Goal: Task Accomplishment & Management: Manage account settings

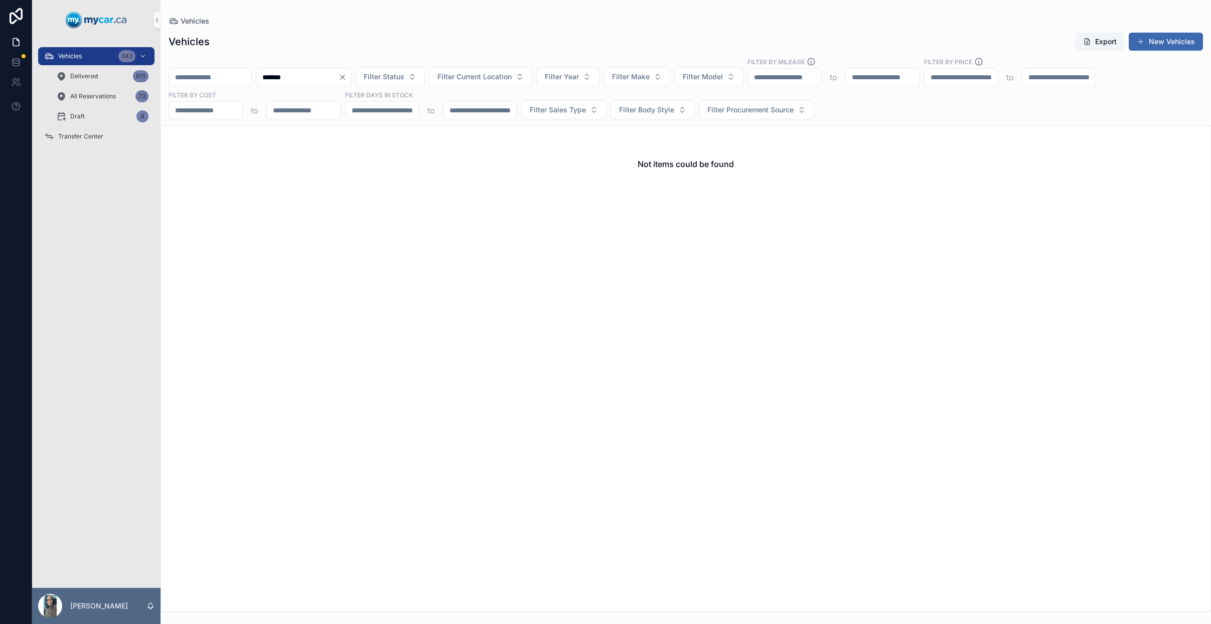
click at [347, 79] on icon "Clear" at bounding box center [343, 77] width 8 height 8
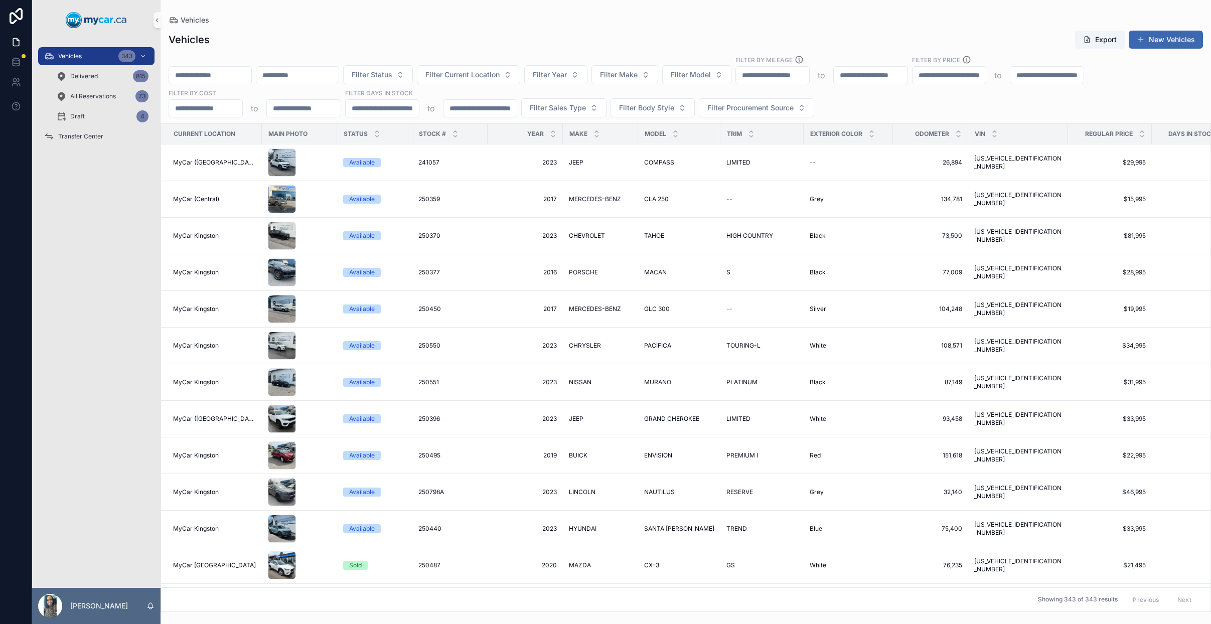
click at [335, 77] on input "scrollable content" at bounding box center [297, 75] width 82 height 14
drag, startPoint x: 323, startPoint y: 73, endPoint x: 339, endPoint y: 79, distance: 17.3
click at [323, 73] on input "scrollable content" at bounding box center [297, 75] width 82 height 14
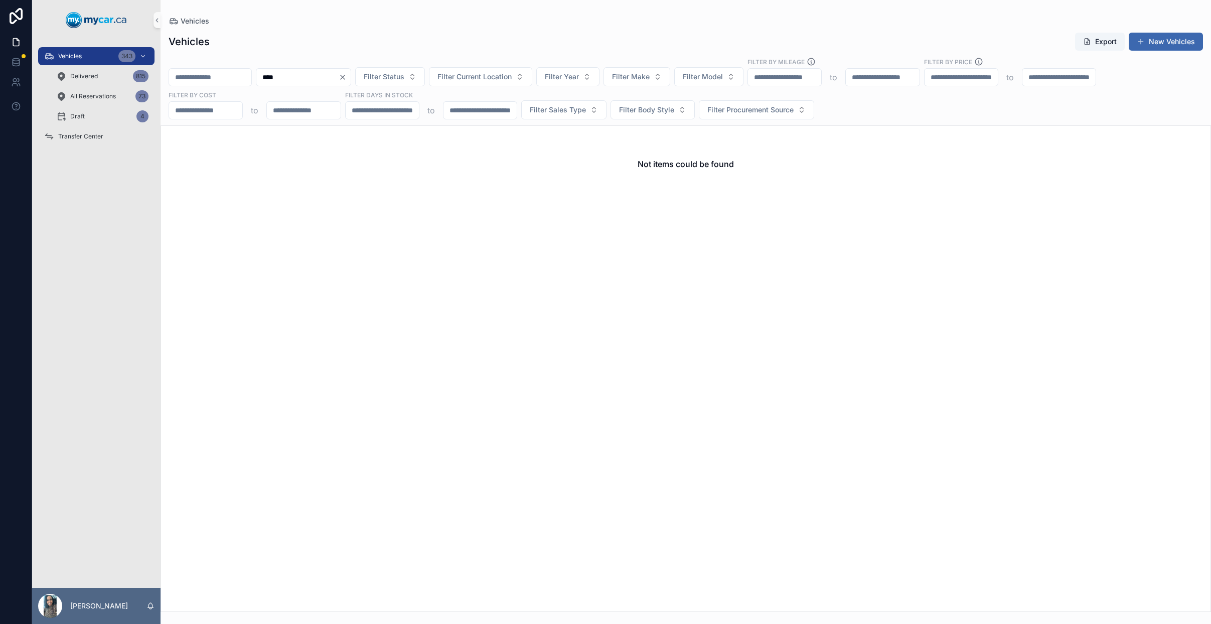
type input "****"
click at [347, 77] on icon "Clear" at bounding box center [343, 77] width 8 height 8
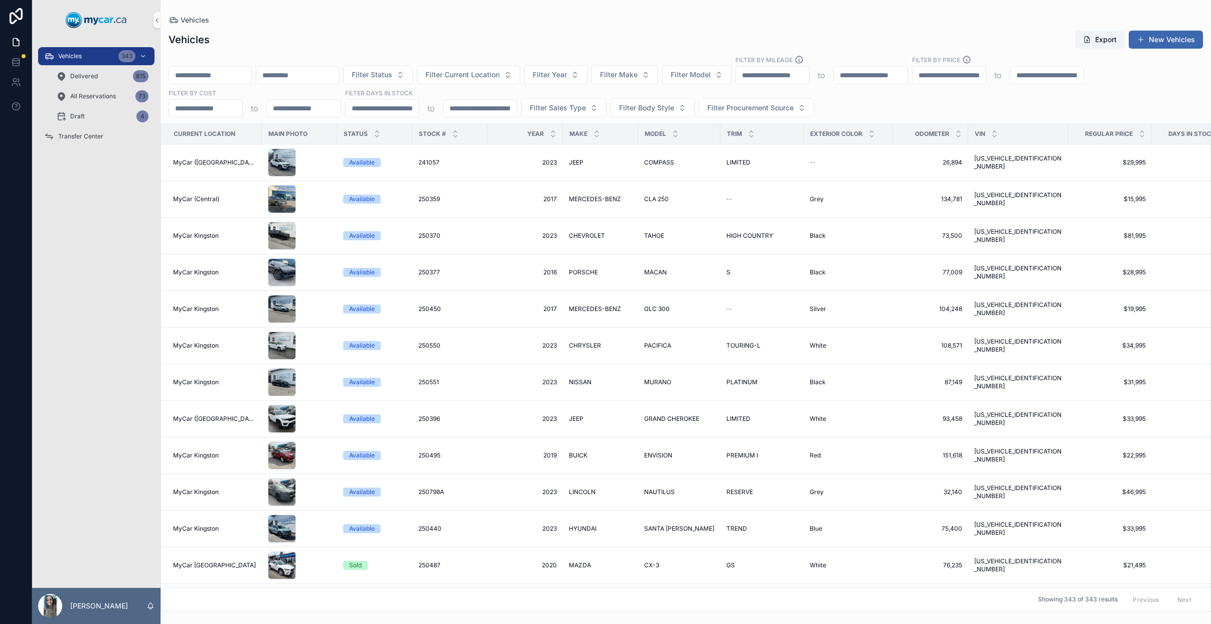
click at [319, 77] on input "scrollable content" at bounding box center [297, 75] width 82 height 14
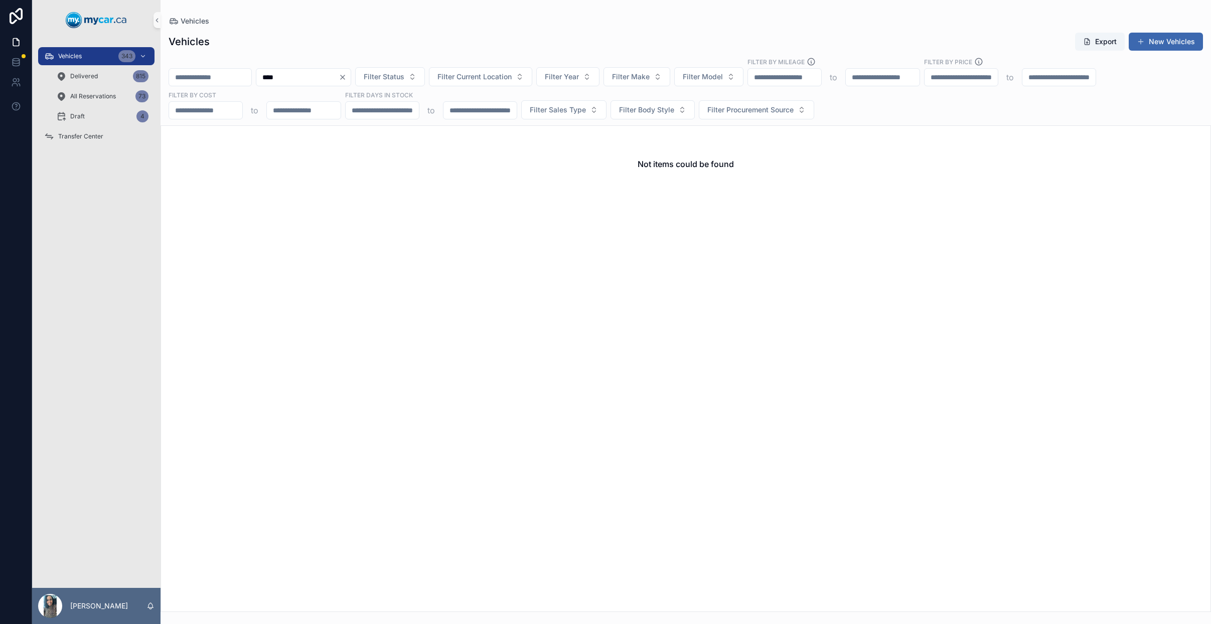
type input "****"
click at [347, 78] on icon "Clear" at bounding box center [343, 77] width 8 height 8
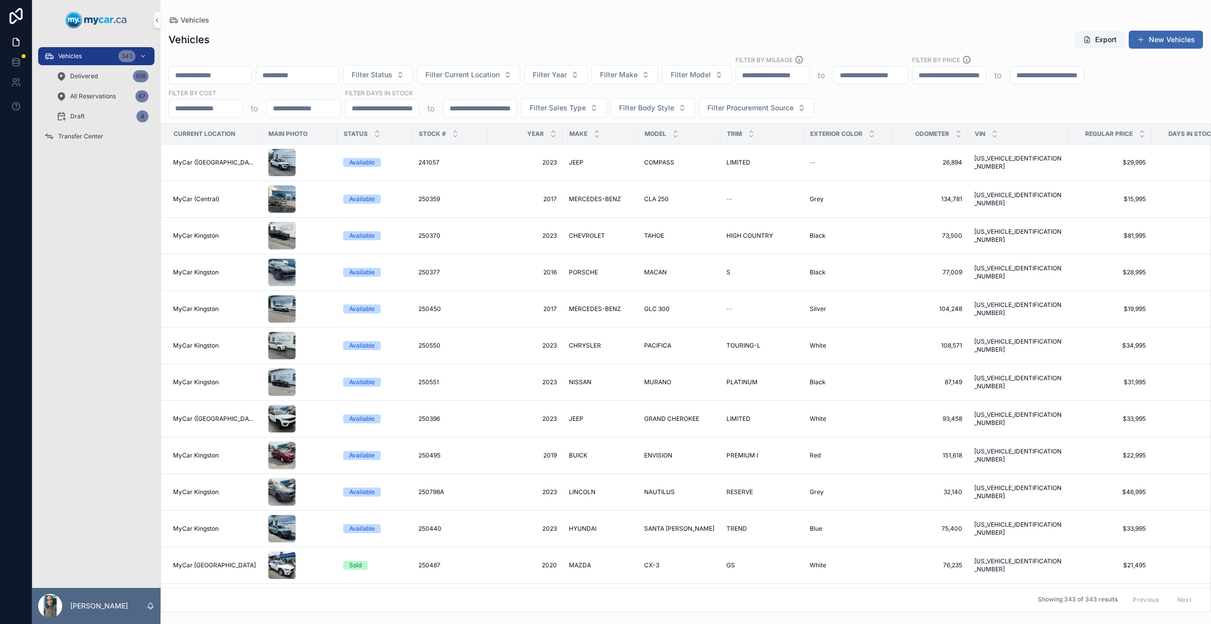
click at [307, 74] on input "scrollable content" at bounding box center [297, 75] width 82 height 14
click at [500, 75] on span "Filter Current Location" at bounding box center [462, 75] width 74 height 10
click at [500, 180] on span "MyCar ([GEOGRAPHIC_DATA])" at bounding box center [488, 180] width 100 height 10
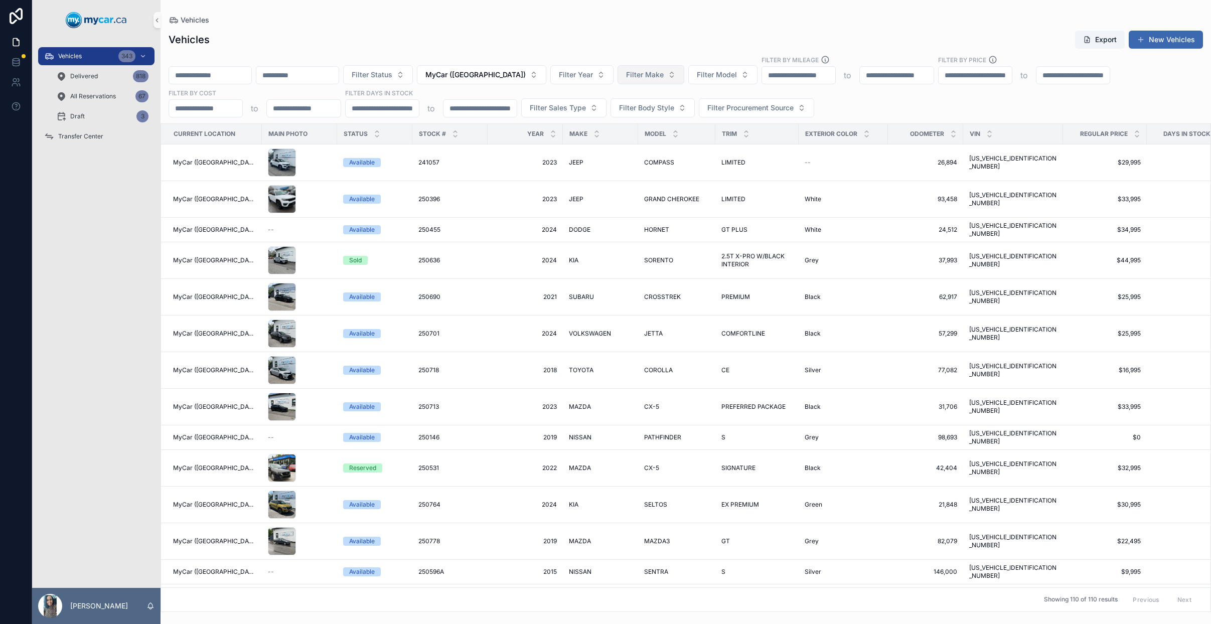
click at [650, 77] on span "Filter Make" at bounding box center [645, 75] width 38 height 10
type input "****"
click at [620, 118] on div "JEEP" at bounding box center [639, 115] width 120 height 16
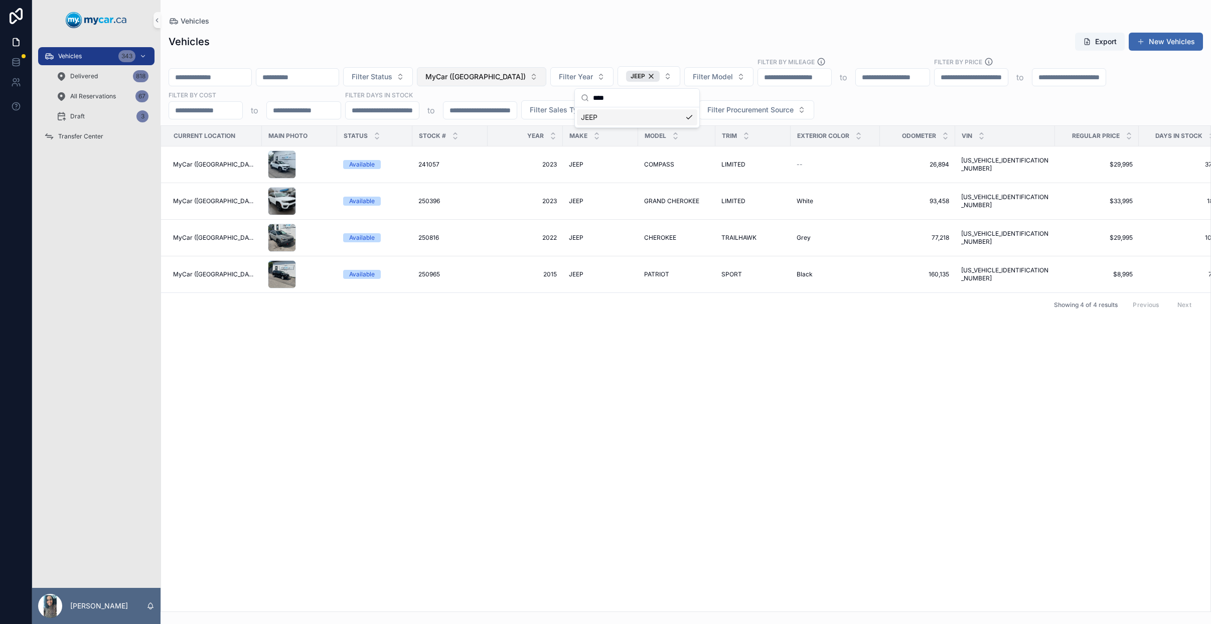
click at [496, 75] on span "MyCar ([GEOGRAPHIC_DATA])" at bounding box center [475, 77] width 100 height 10
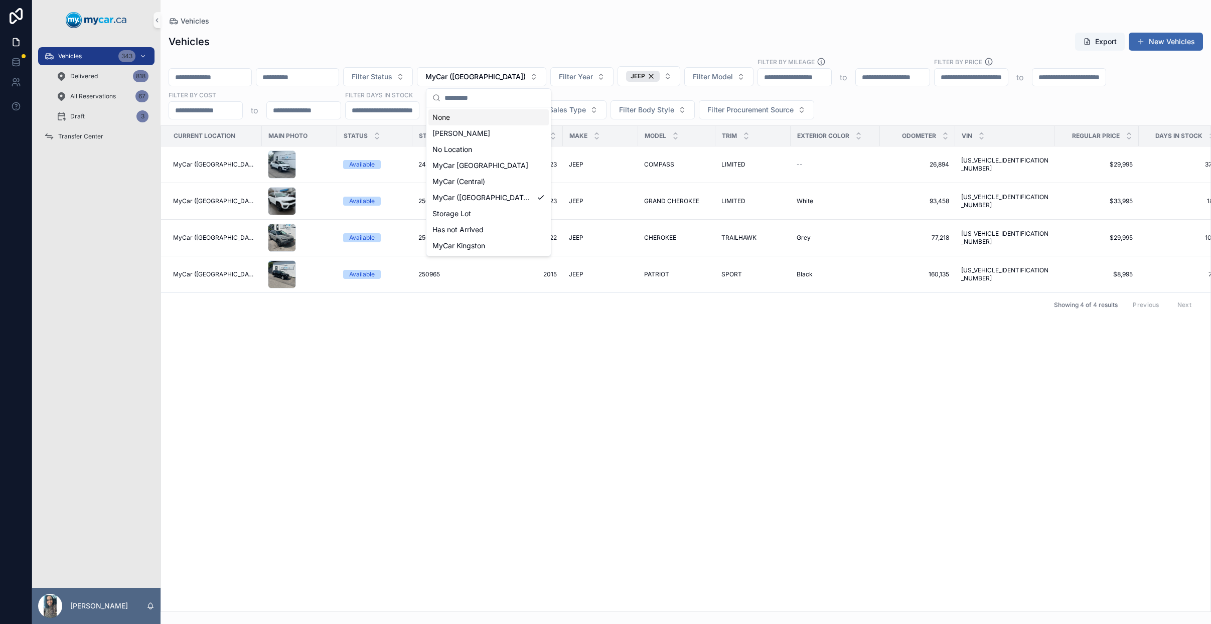
click at [470, 119] on div "None" at bounding box center [488, 117] width 120 height 16
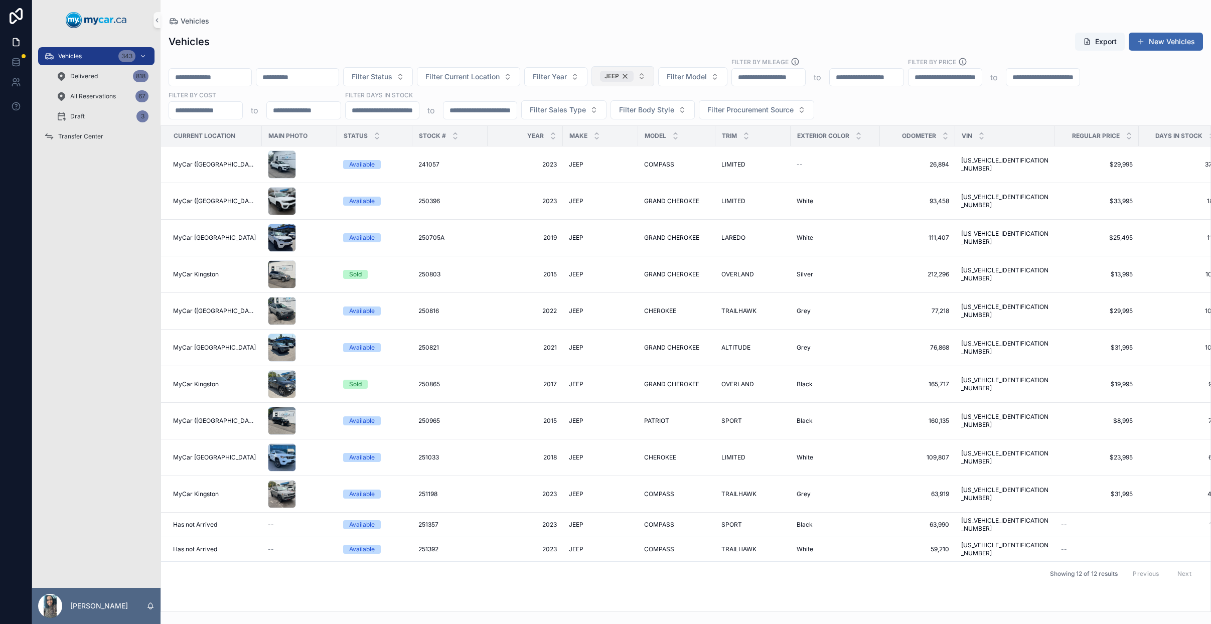
click at [634, 75] on div "JEEP" at bounding box center [617, 76] width 34 height 11
click at [322, 72] on input "scrollable content" at bounding box center [297, 77] width 82 height 14
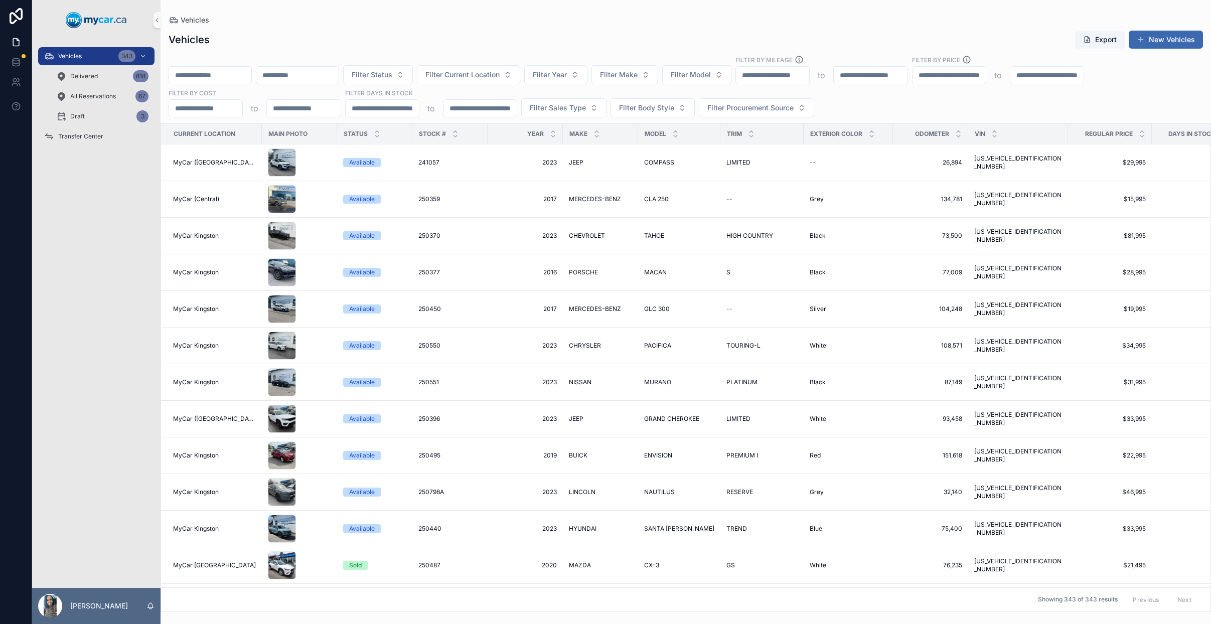
click at [339, 78] on input "scrollable content" at bounding box center [297, 75] width 82 height 14
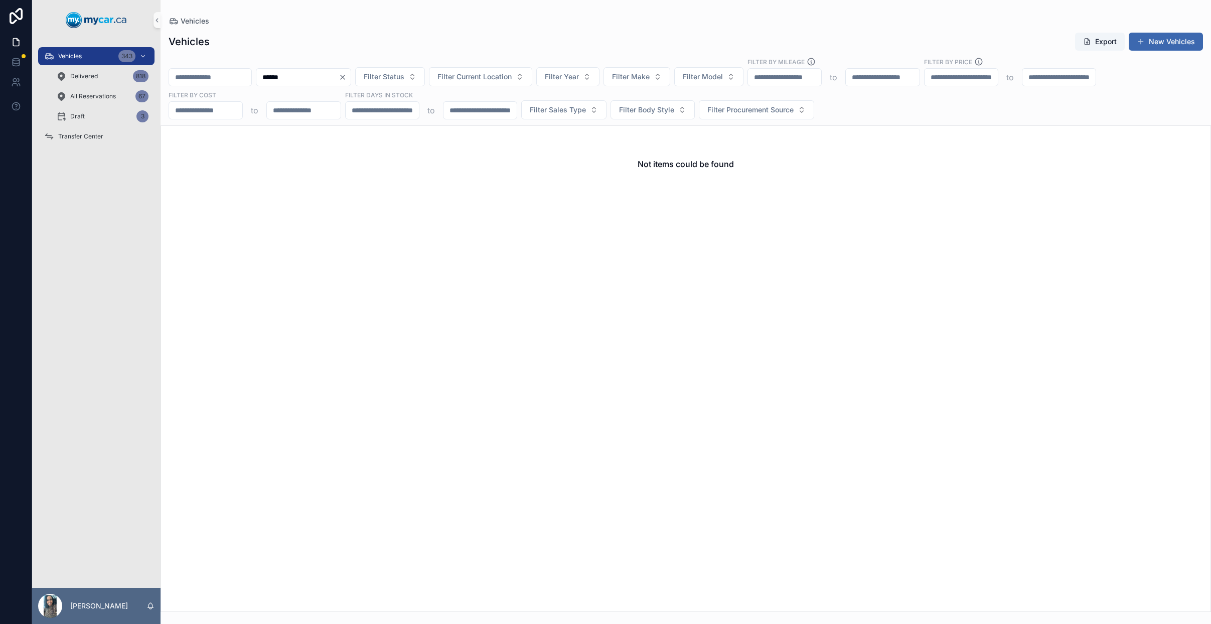
type input "******"
click at [347, 77] on icon "Clear" at bounding box center [343, 77] width 8 height 8
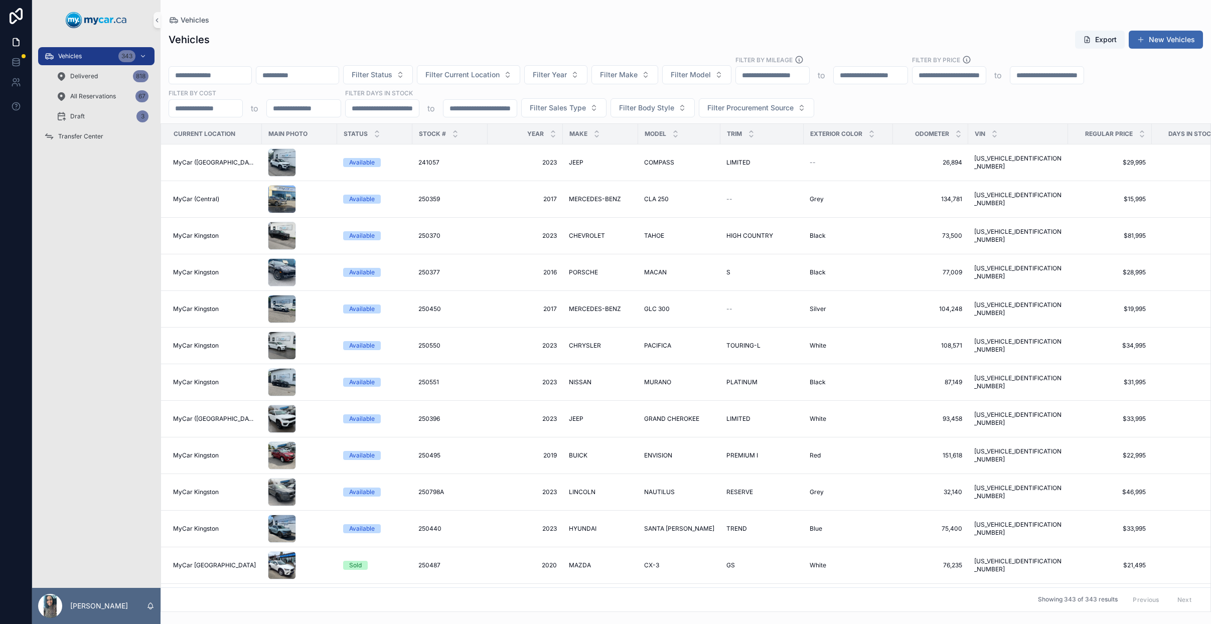
click at [410, 110] on input "scrollable content" at bounding box center [382, 108] width 73 height 14
click at [481, 102] on input "scrollable content" at bounding box center [479, 108] width 73 height 14
click at [485, 81] on button "Filter Current Location" at bounding box center [468, 74] width 103 height 19
click at [502, 37] on div "Vehicles Export New Vehicles" at bounding box center [686, 39] width 1034 height 19
click at [413, 77] on button "Filter Status" at bounding box center [378, 74] width 70 height 19
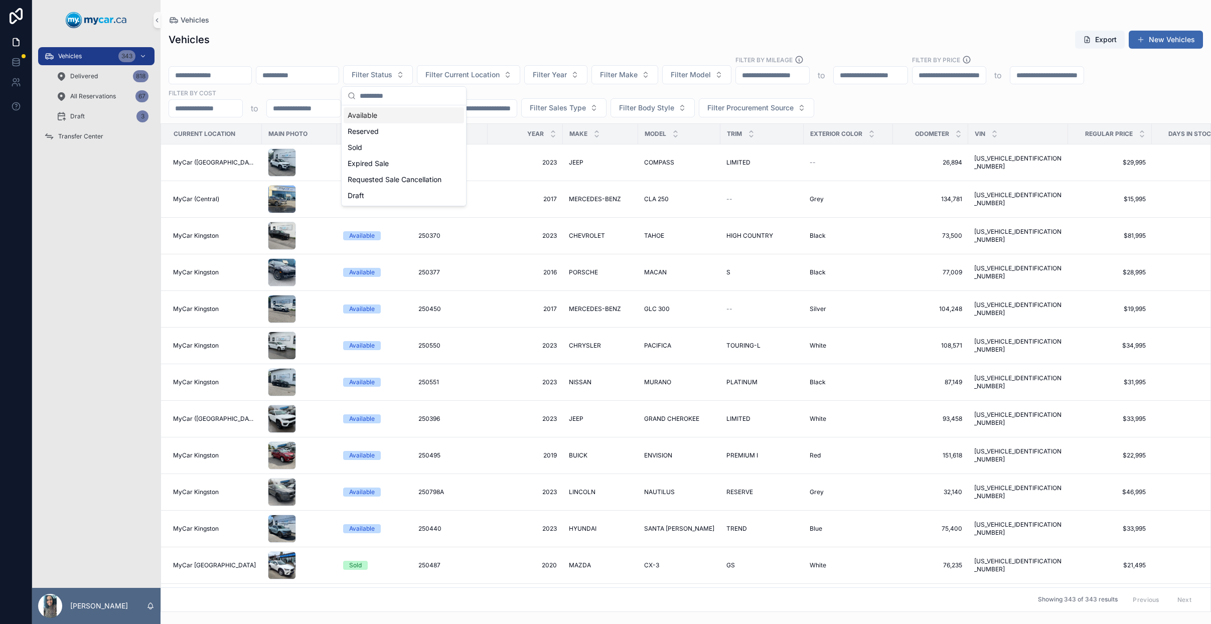
click at [426, 19] on div "Vehicles" at bounding box center [686, 20] width 1034 height 8
click at [635, 106] on span "Filter Body Style" at bounding box center [646, 108] width 55 height 10
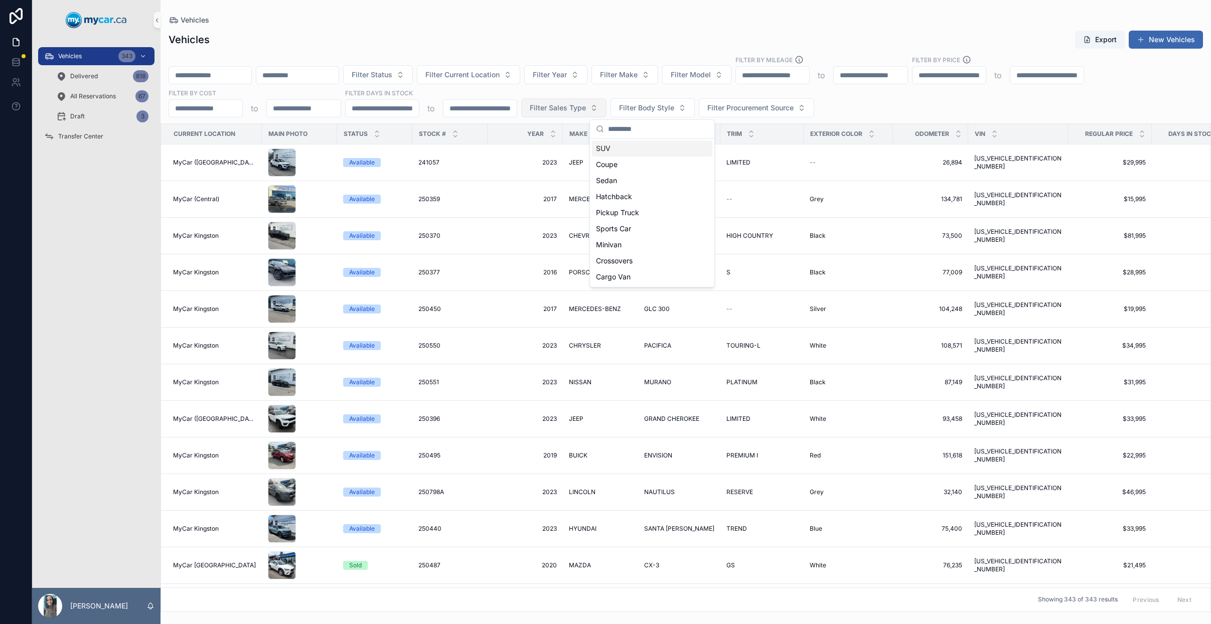
click at [563, 111] on span "Filter Sales Type" at bounding box center [558, 108] width 56 height 10
click at [545, 150] on div "Wholesale" at bounding box center [564, 148] width 120 height 16
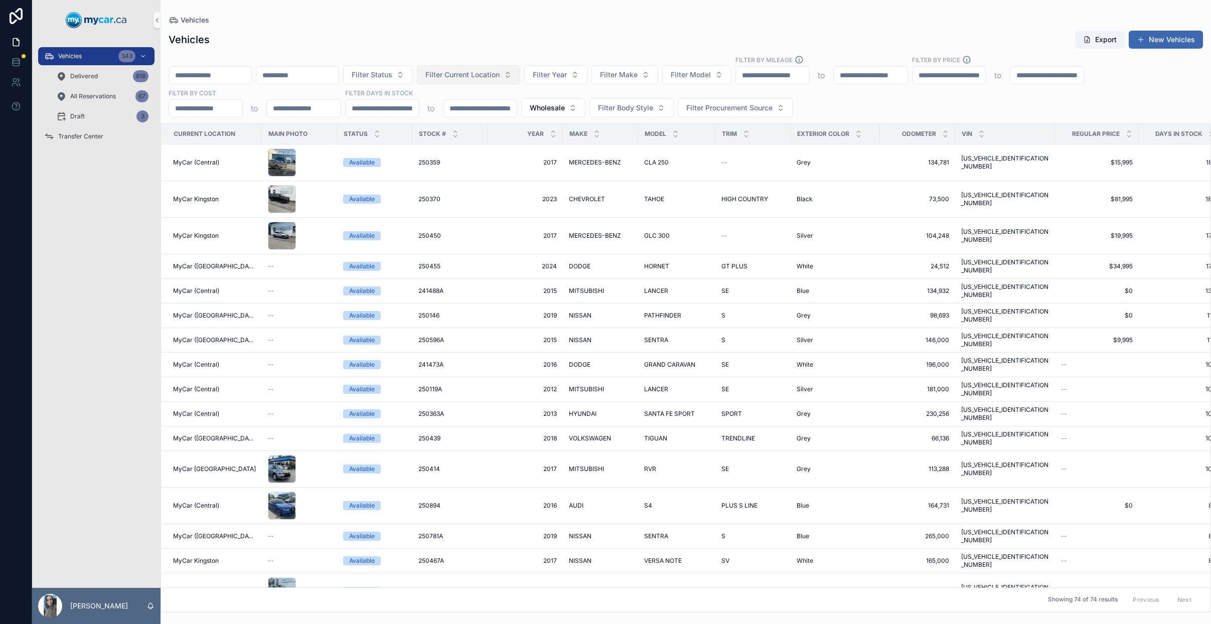
click at [481, 78] on span "Filter Current Location" at bounding box center [462, 75] width 74 height 10
click at [488, 163] on span "MyCar (Central)" at bounding box center [464, 164] width 53 height 10
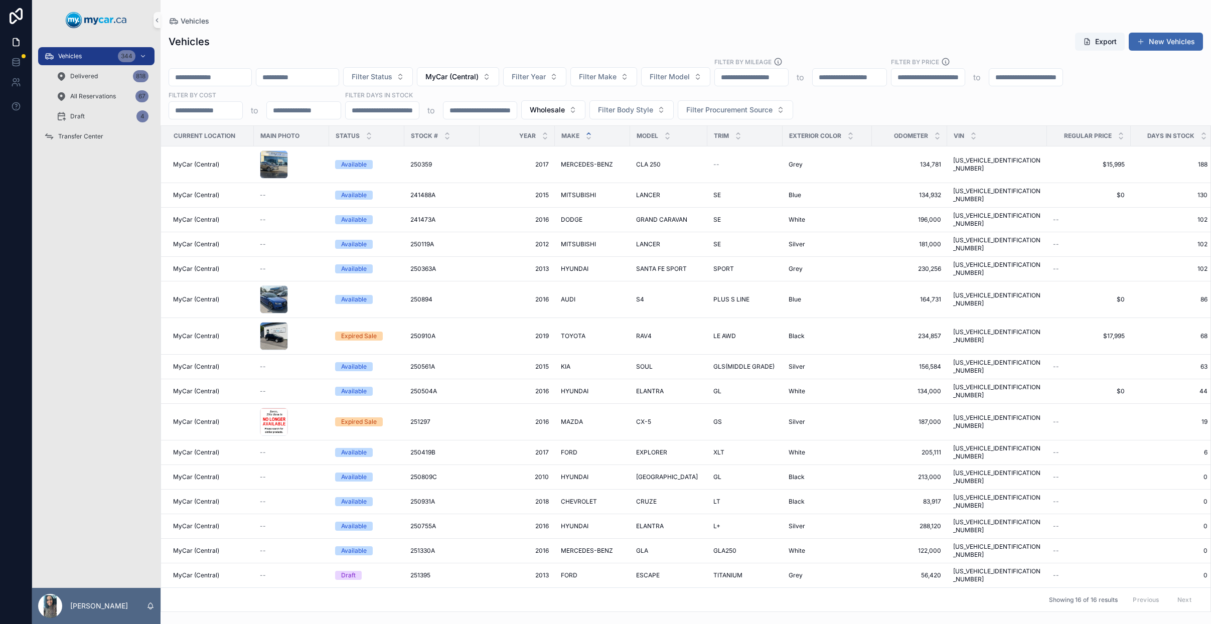
click at [586, 133] on icon "scrollable content" at bounding box center [588, 133] width 7 height 7
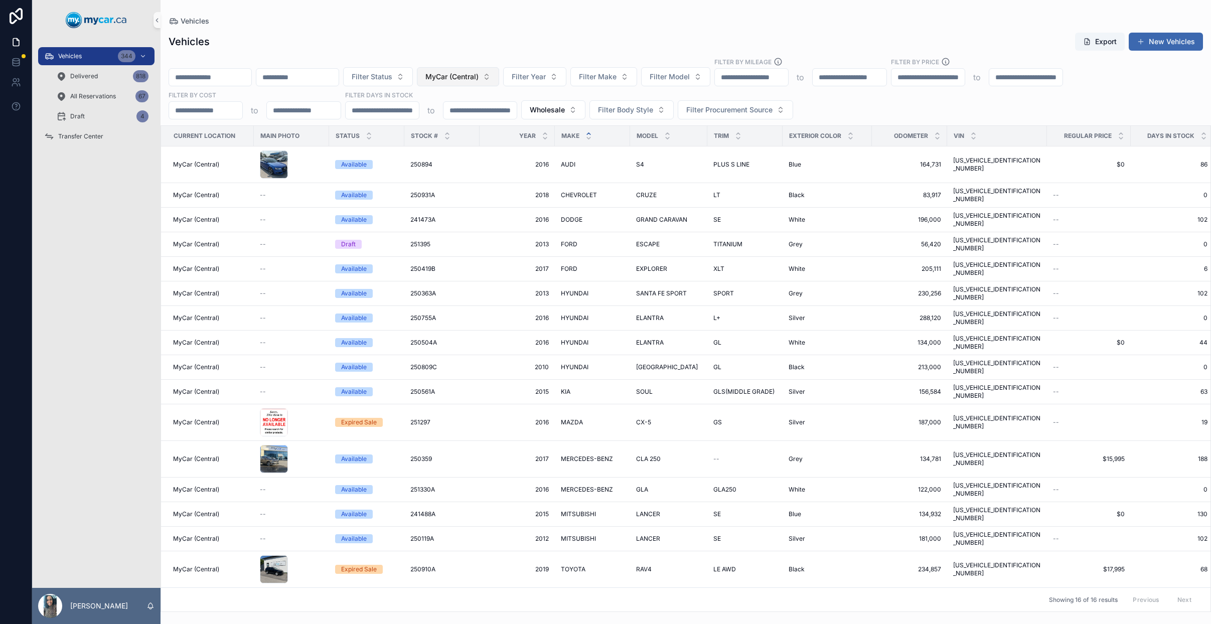
click at [467, 77] on span "MyCar (Central)" at bounding box center [451, 77] width 53 height 10
click at [458, 119] on div "None" at bounding box center [484, 117] width 120 height 16
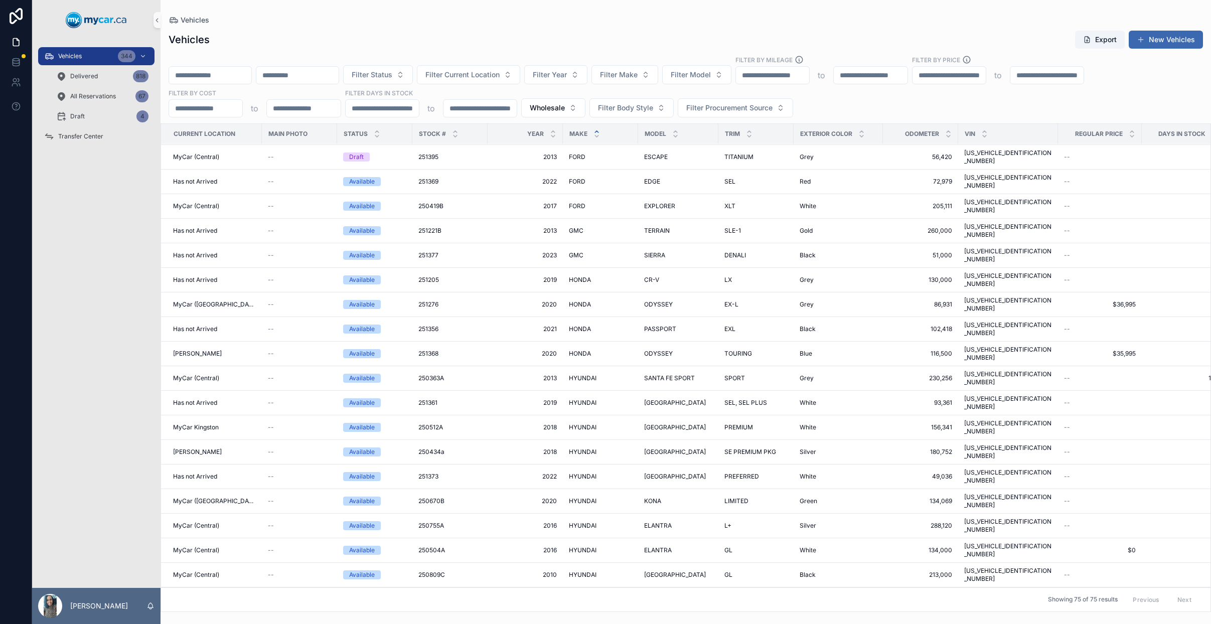
scroll to position [486, 0]
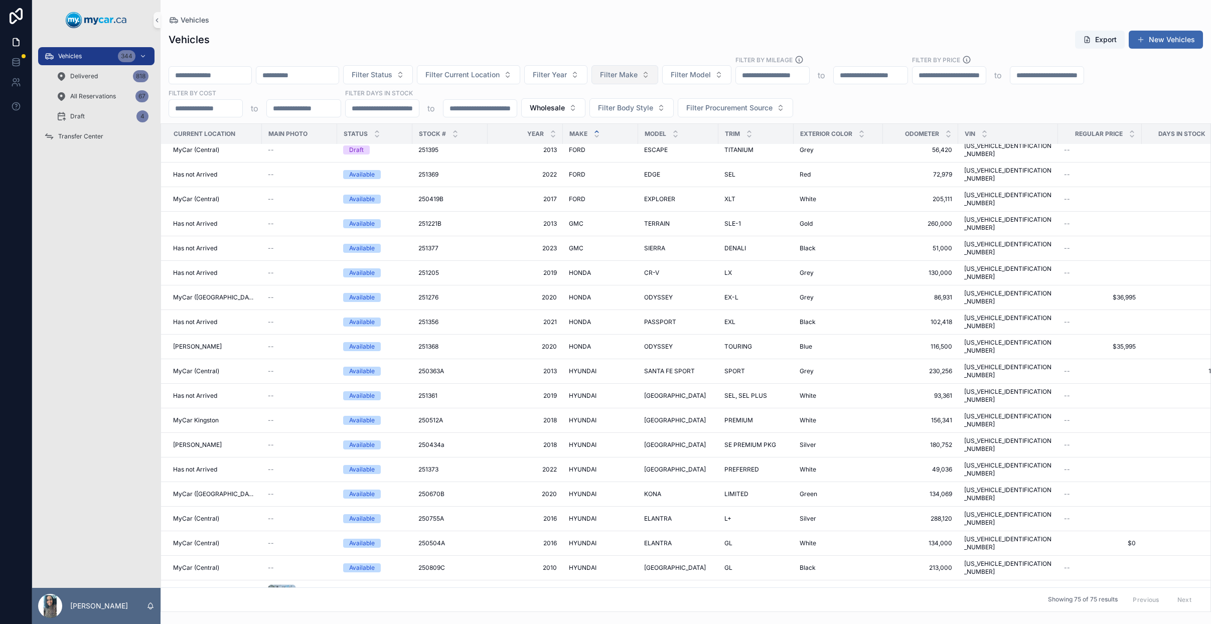
click at [635, 75] on span "Filter Make" at bounding box center [619, 75] width 38 height 10
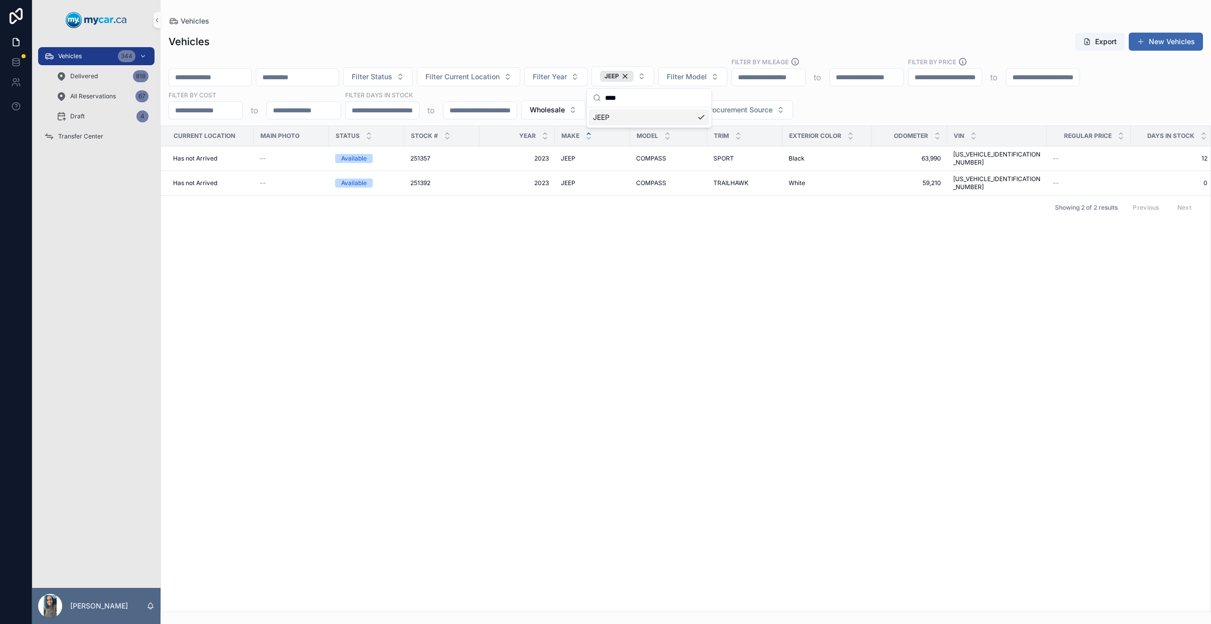
type input "****"
click at [649, 201] on div "Showing 2 of 2 results Previous Next" at bounding box center [685, 207] width 1049 height 24
click at [569, 116] on button "Wholesale" at bounding box center [553, 109] width 64 height 19
click at [565, 146] on div "None" at bounding box center [553, 150] width 120 height 16
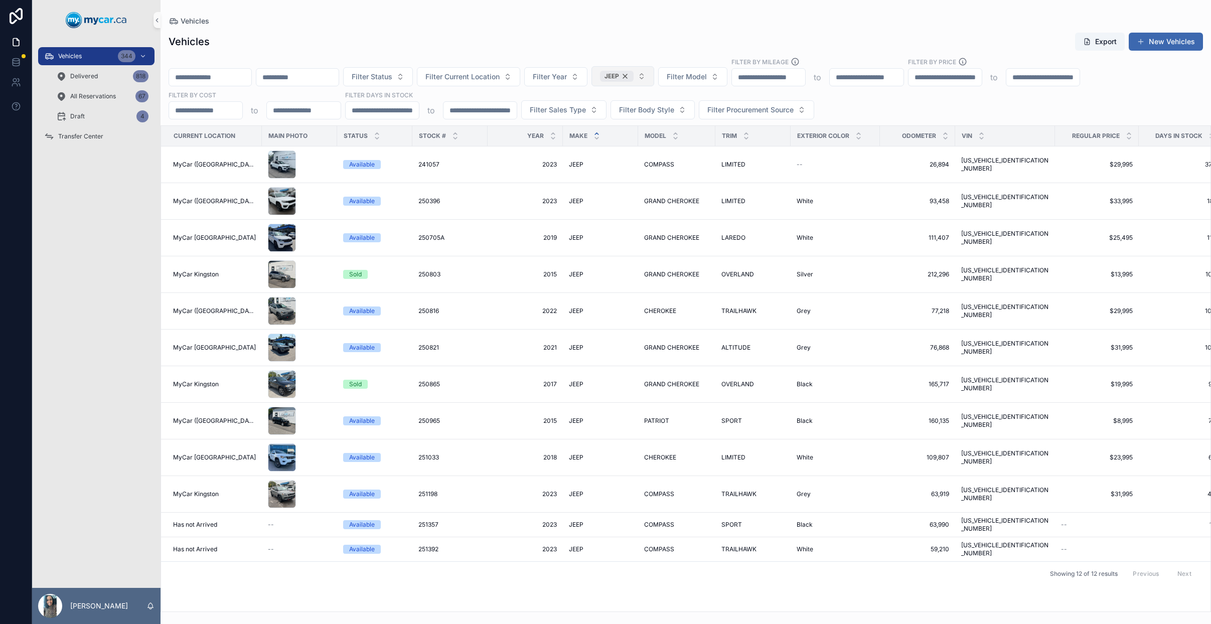
click at [634, 77] on div "JEEP" at bounding box center [617, 76] width 34 height 11
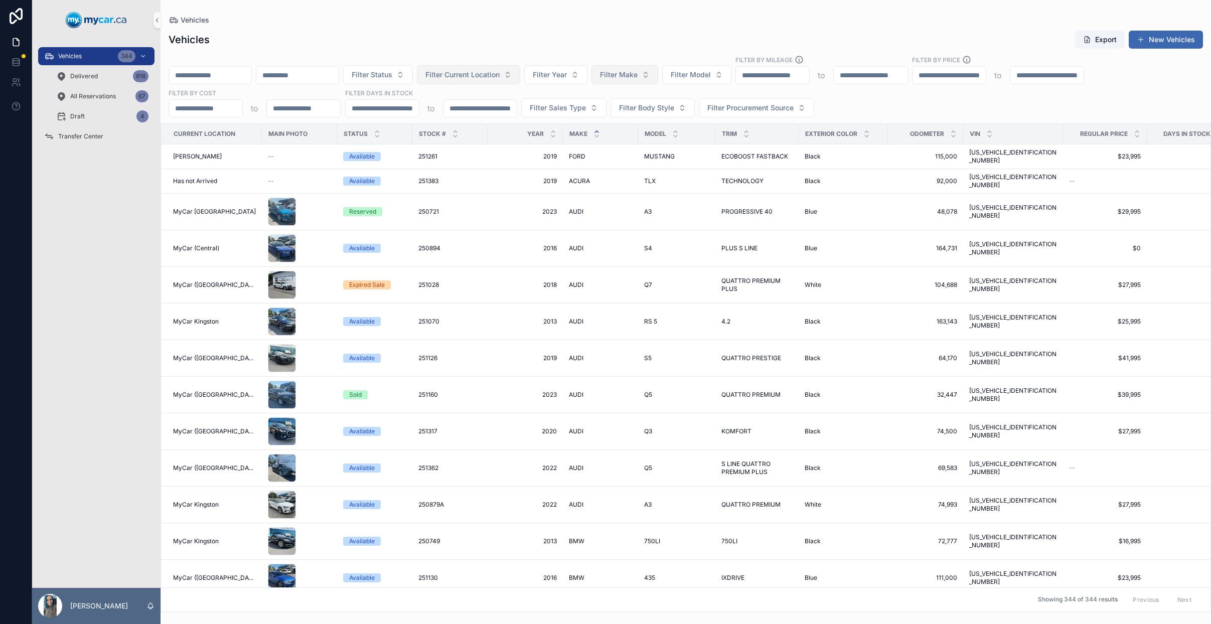
click at [515, 71] on button "Filter Current Location" at bounding box center [468, 74] width 103 height 19
click at [625, 44] on div "Vehicles Export New Vehicles" at bounding box center [686, 39] width 1034 height 19
click at [661, 110] on span "Filter Body Style" at bounding box center [646, 108] width 55 height 10
click at [852, 95] on div "Filter Status Filter Current Location Filter Year Filter Make Filter Model Filt…" at bounding box center [686, 86] width 1050 height 62
click at [584, 111] on span "Filter Sales Type" at bounding box center [558, 108] width 56 height 10
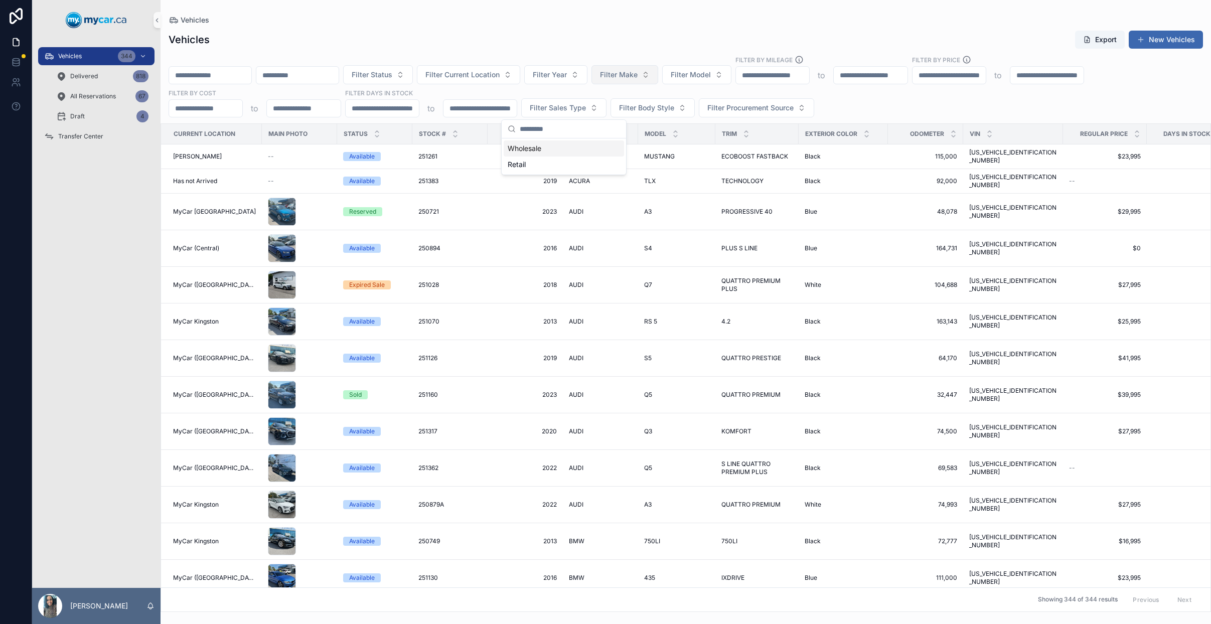
click at [568, 143] on div "Wholesale" at bounding box center [564, 148] width 120 height 16
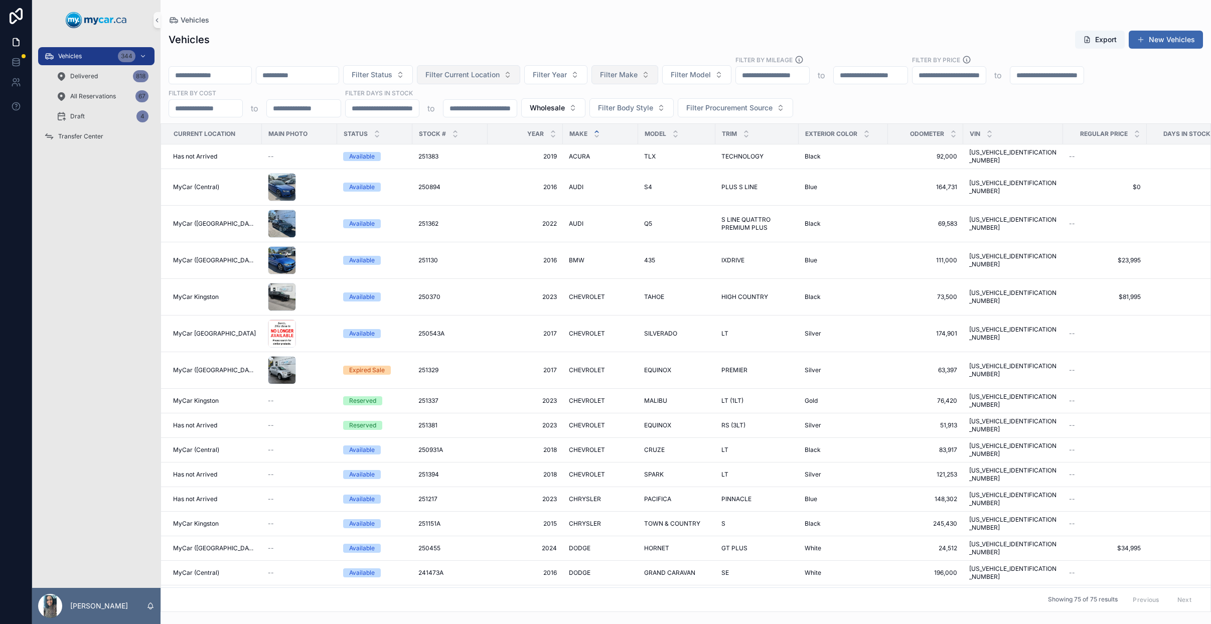
click at [500, 71] on span "Filter Current Location" at bounding box center [462, 75] width 74 height 10
click at [488, 160] on span "MyCar (Central)" at bounding box center [464, 164] width 53 height 10
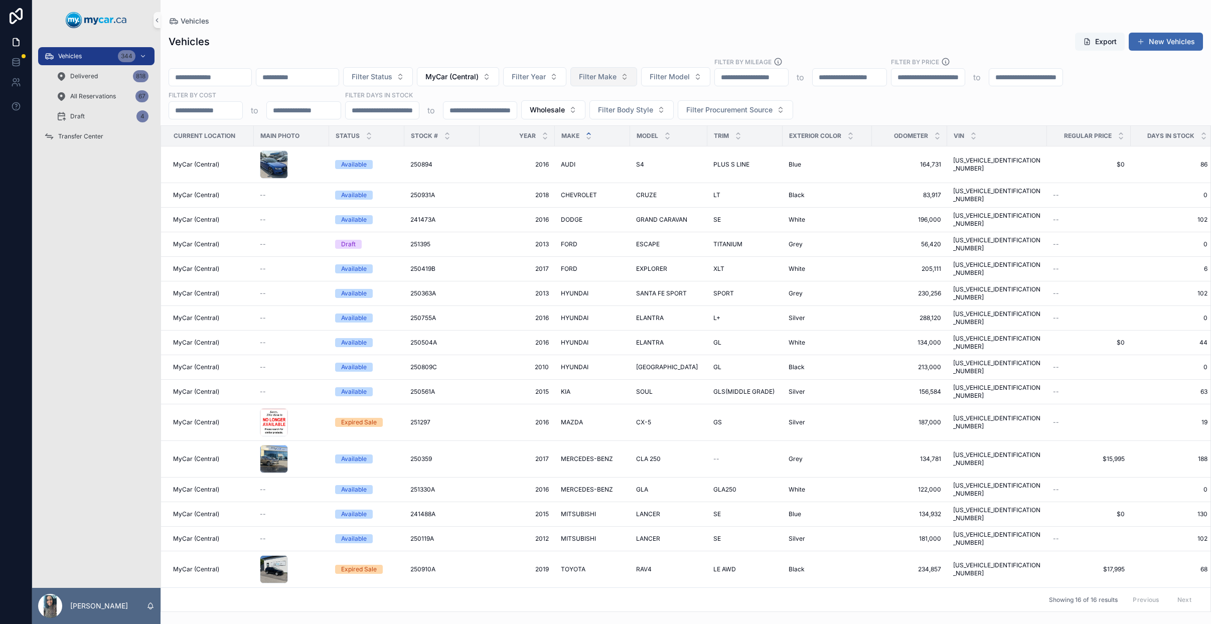
click at [1102, 44] on button "Export" at bounding box center [1100, 42] width 50 height 18
click at [448, 133] on icon "scrollable content" at bounding box center [447, 133] width 7 height 7
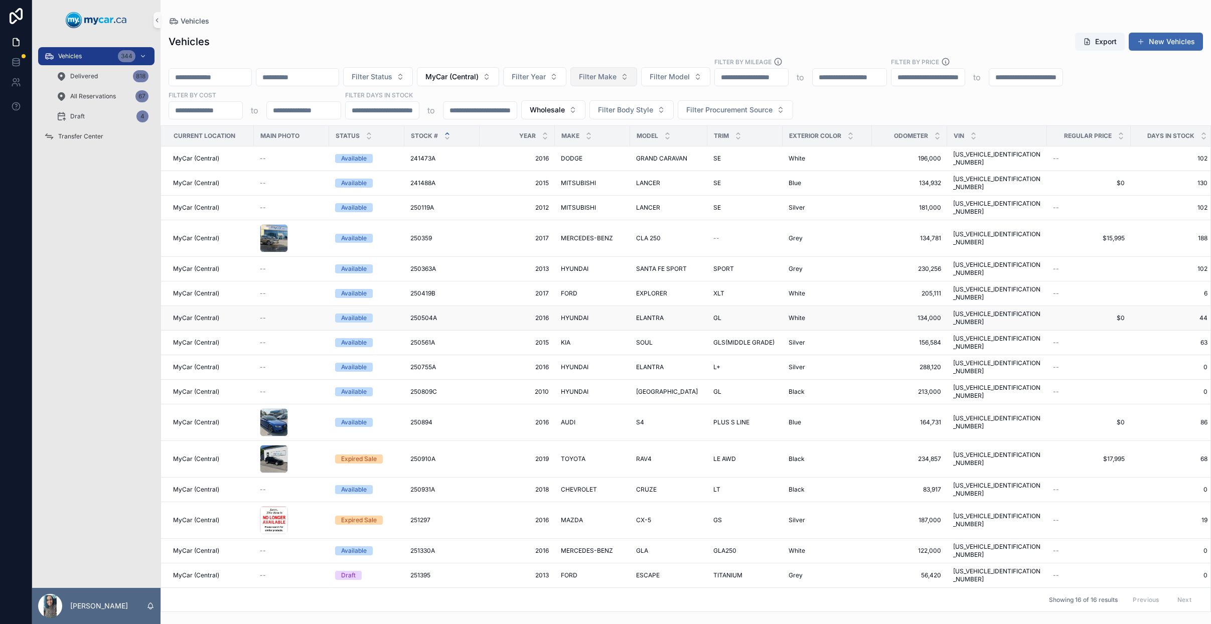
click at [655, 314] on span "ELANTRA" at bounding box center [650, 318] width 28 height 8
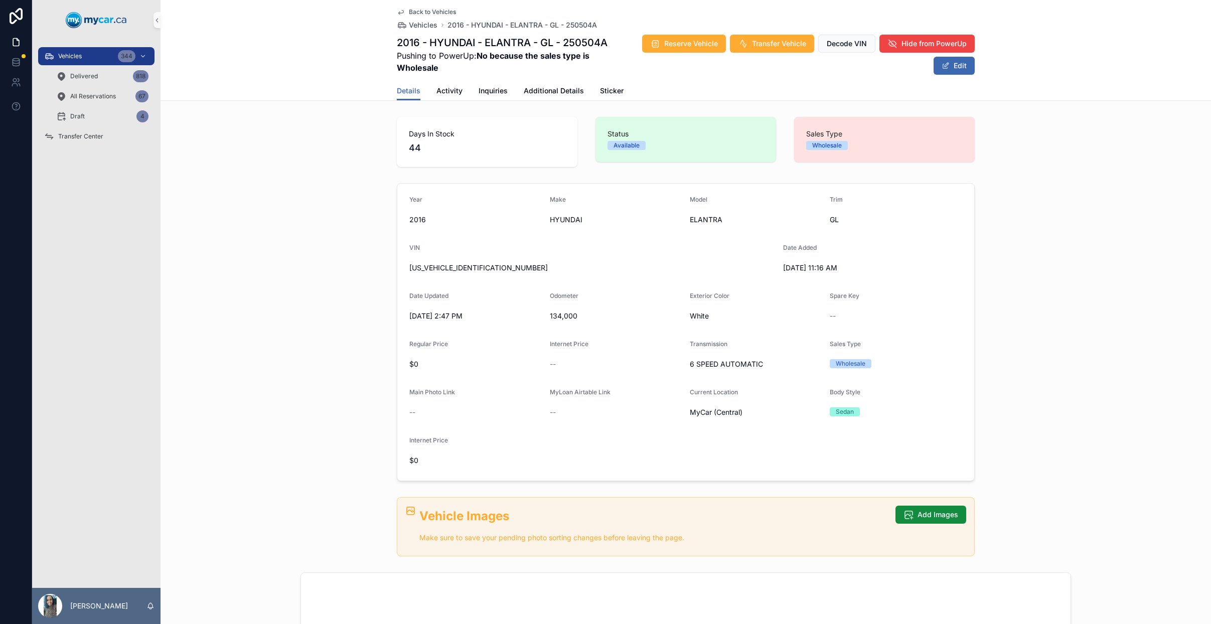
click at [426, 8] on span "Back to Vehicles" at bounding box center [432, 12] width 47 height 8
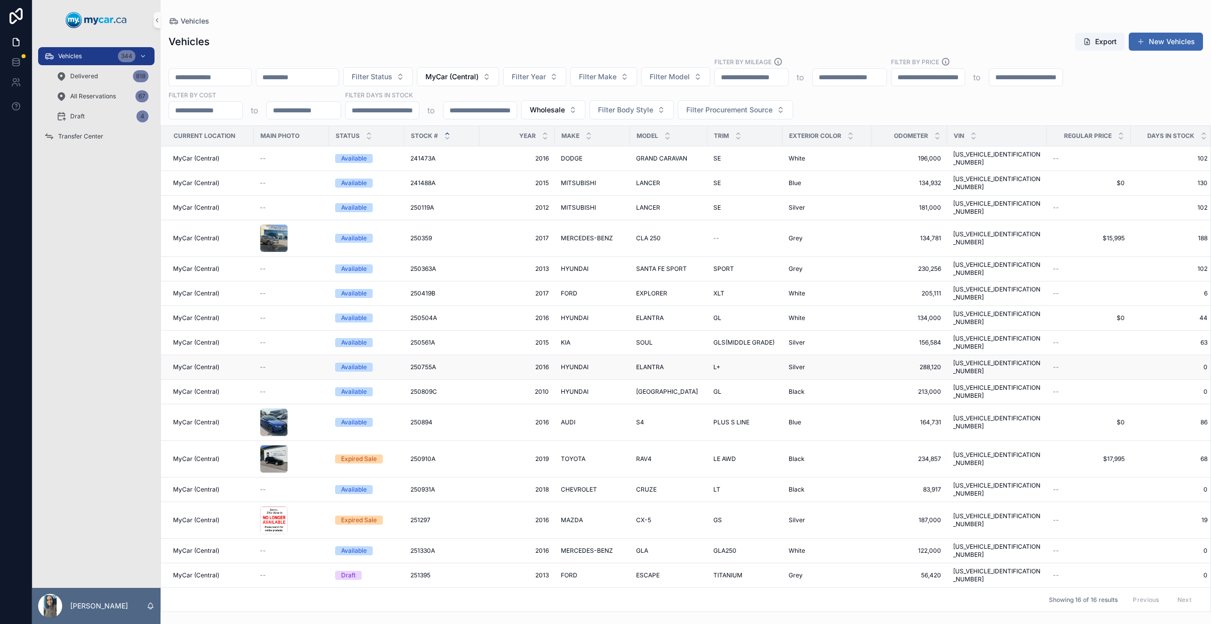
click at [612, 363] on div "HYUNDAI HYUNDAI" at bounding box center [592, 367] width 63 height 8
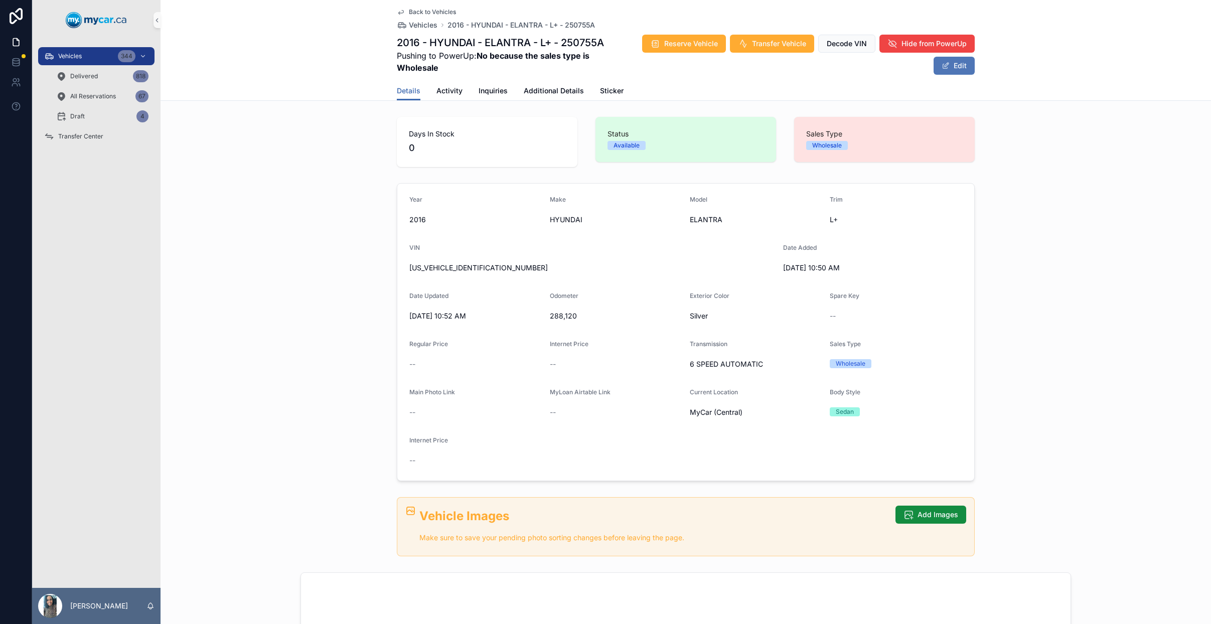
click at [955, 67] on button "Edit" at bounding box center [954, 66] width 41 height 18
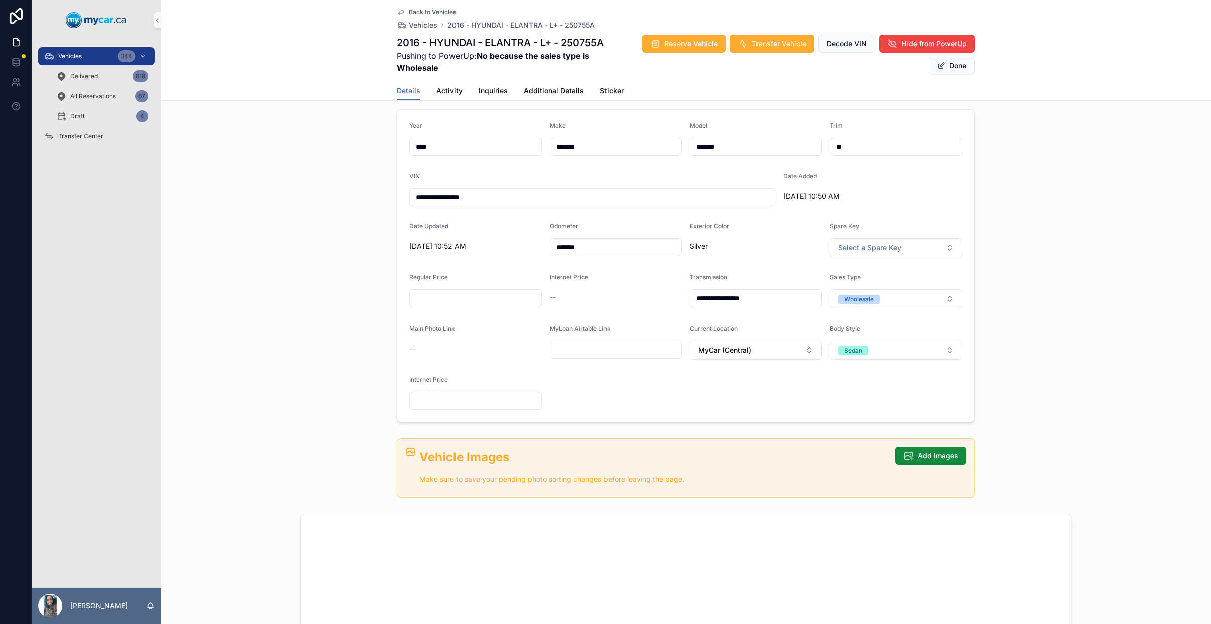
scroll to position [117, 0]
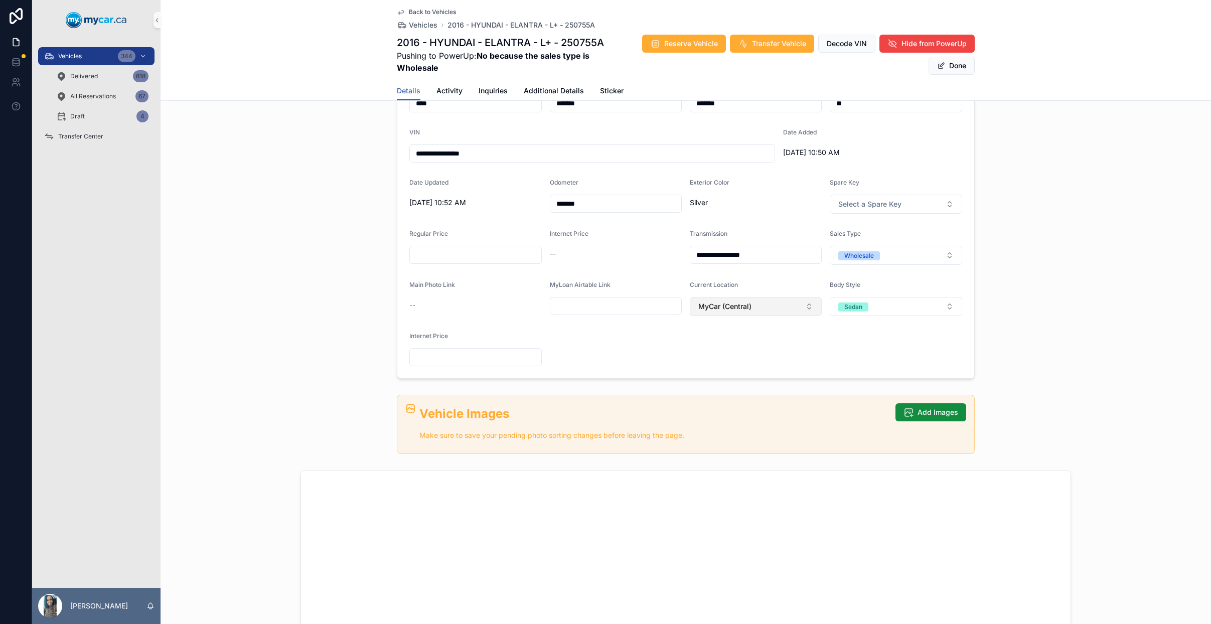
click at [775, 308] on button "MyCar (Central)" at bounding box center [756, 306] width 132 height 19
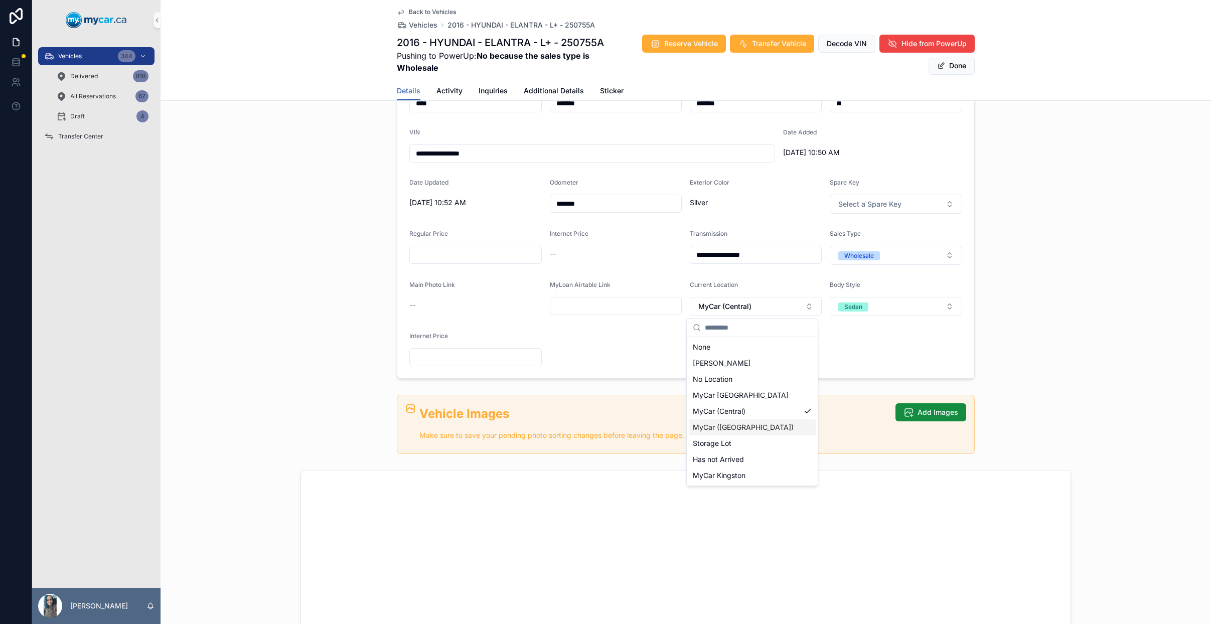
click at [753, 426] on span "MyCar ([GEOGRAPHIC_DATA])" at bounding box center [743, 427] width 101 height 10
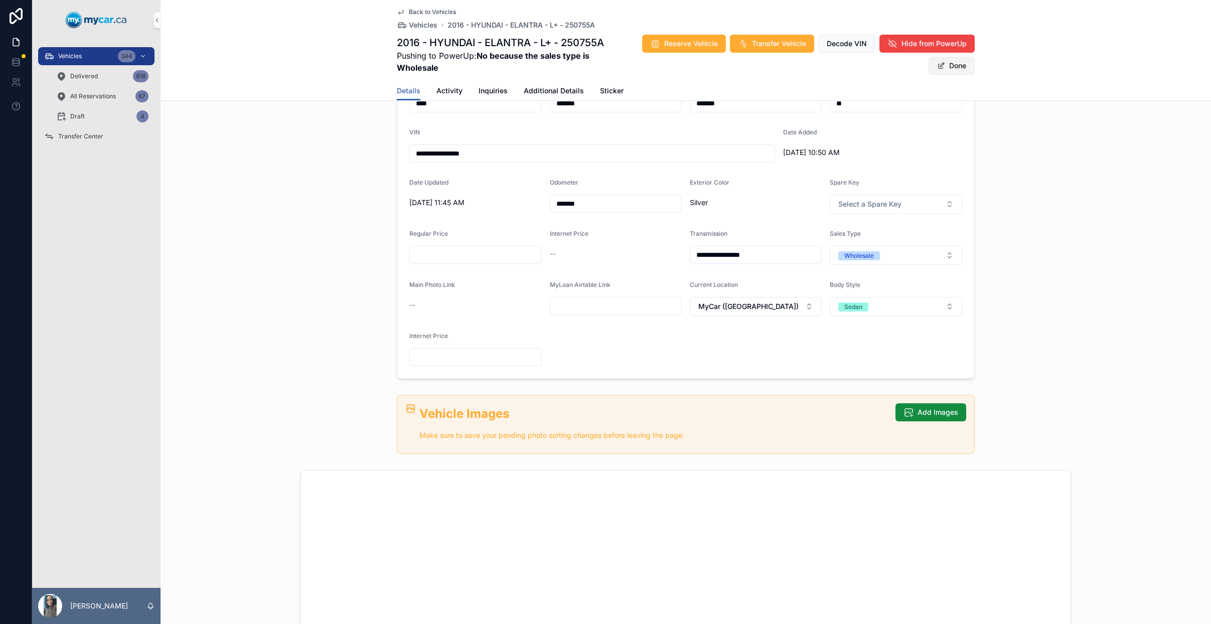
click at [959, 67] on button "Done" at bounding box center [952, 66] width 46 height 18
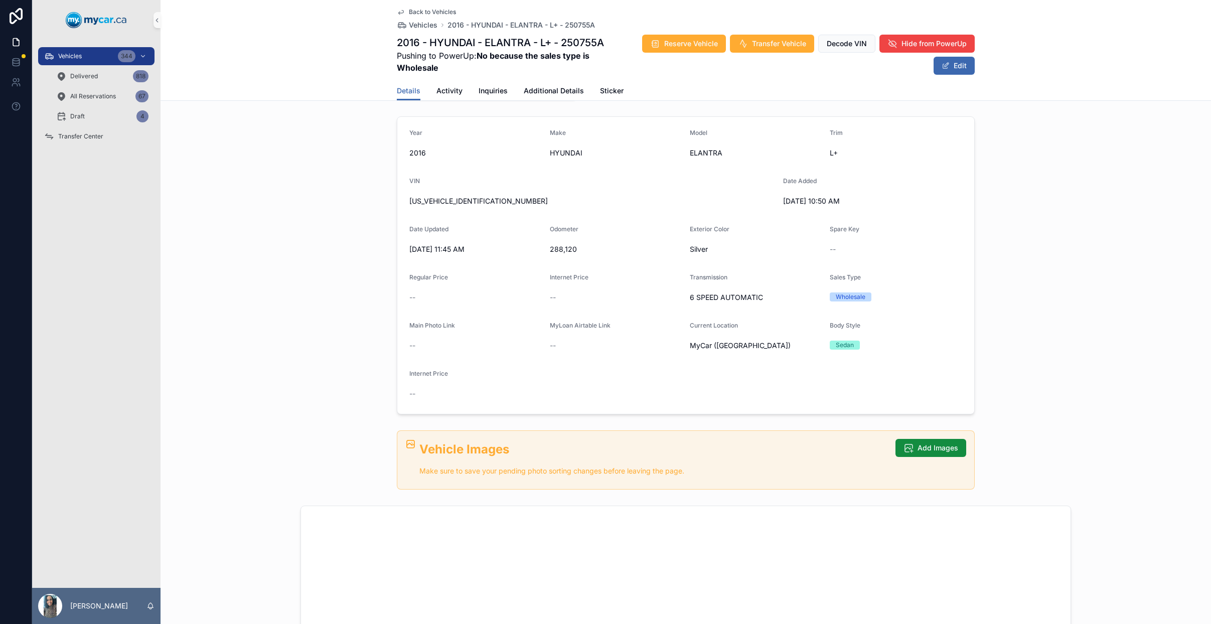
scroll to position [0, 0]
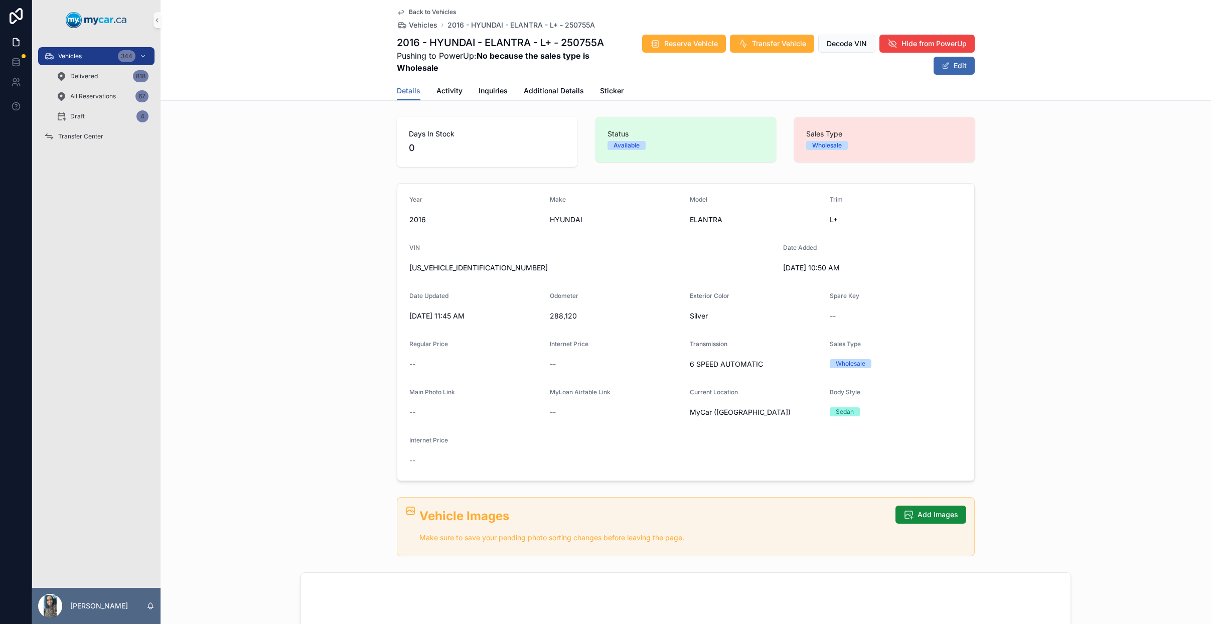
click at [427, 13] on span "Back to Vehicles" at bounding box center [432, 12] width 47 height 8
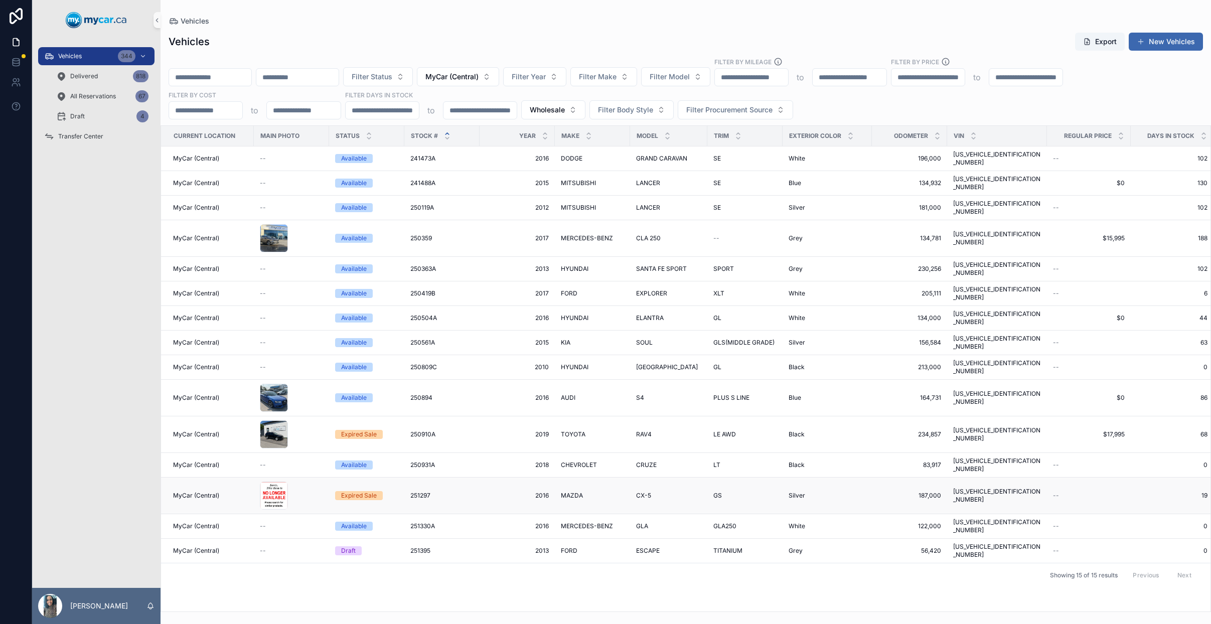
click at [578, 478] on td "MAZDA MAZDA" at bounding box center [592, 496] width 75 height 37
click at [618, 492] on div "MAZDA MAZDA" at bounding box center [592, 496] width 63 height 8
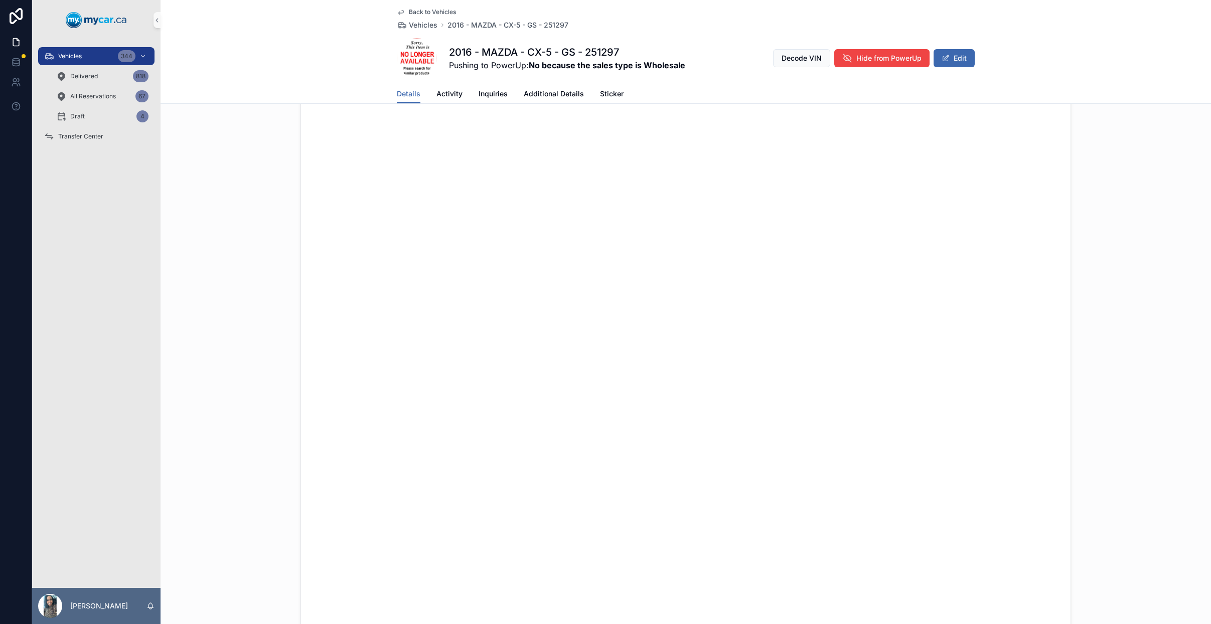
scroll to position [813, 0]
click at [424, 12] on span "Back to Vehicles" at bounding box center [432, 12] width 47 height 8
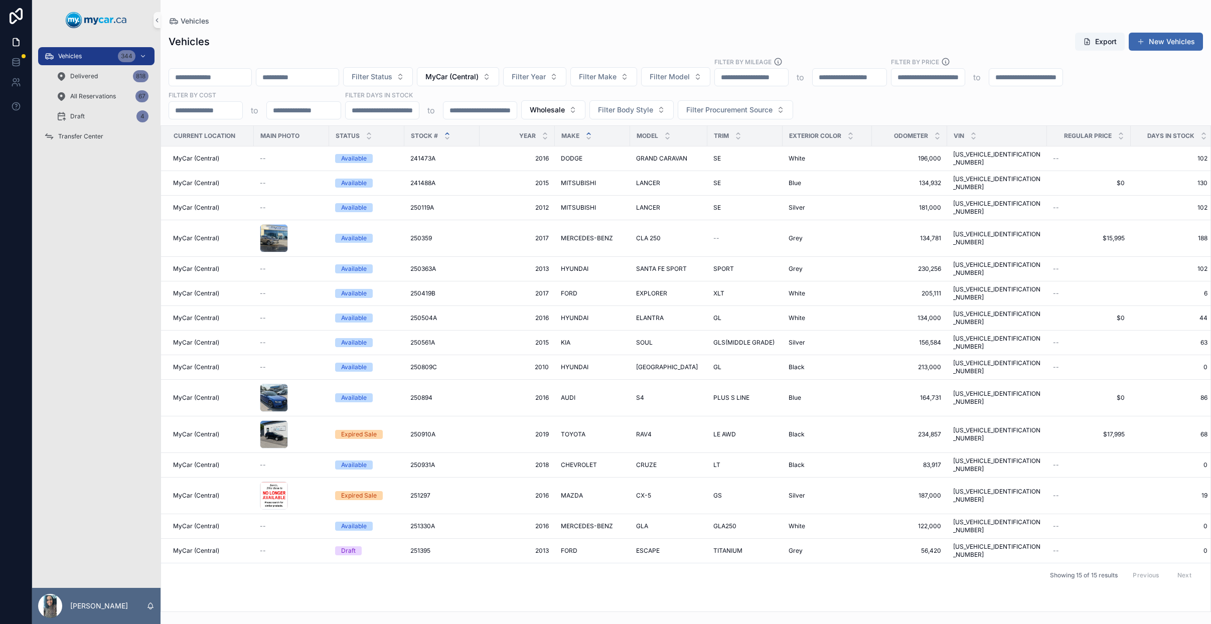
click at [588, 131] on icon "scrollable content" at bounding box center [588, 133] width 7 height 7
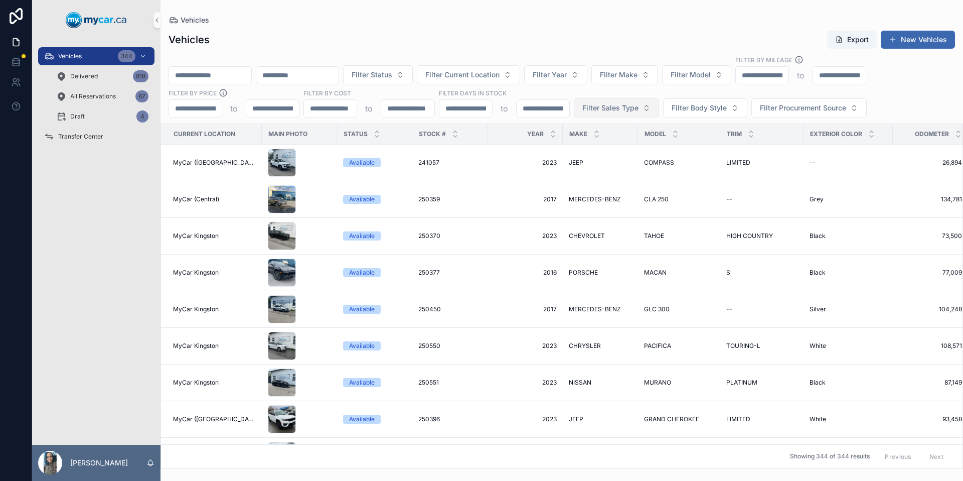
click at [621, 109] on span "Filter Sales Type" at bounding box center [610, 108] width 56 height 10
click at [605, 145] on div "Wholesale" at bounding box center [616, 148] width 120 height 16
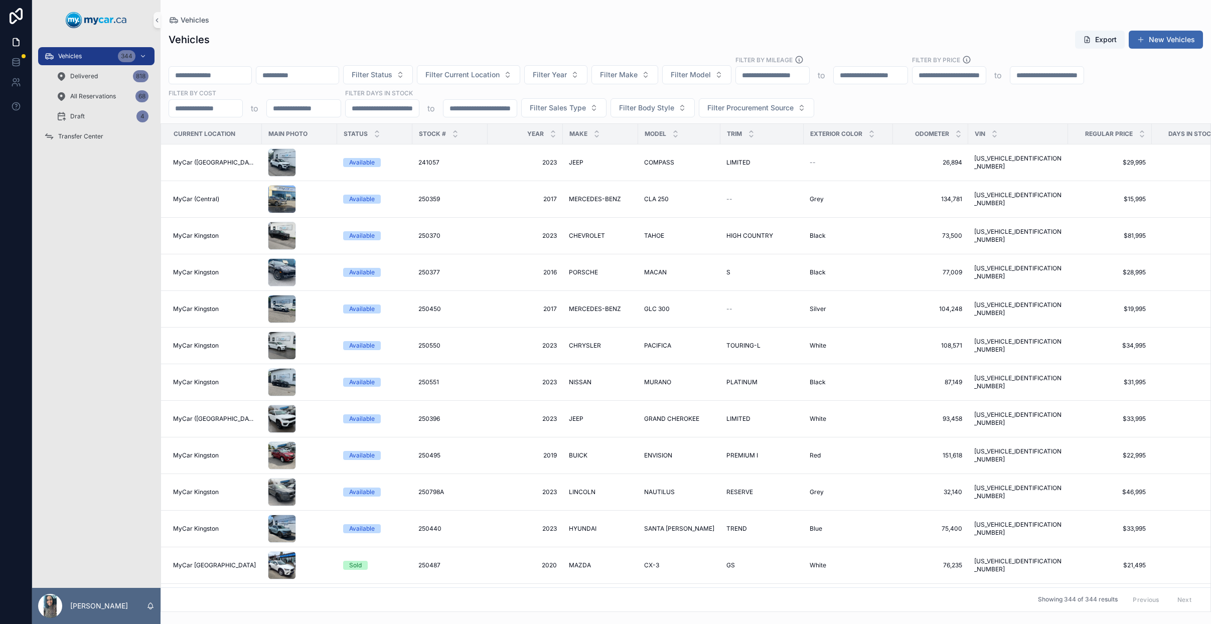
click at [222, 78] on input "scrollable content" at bounding box center [210, 75] width 82 height 14
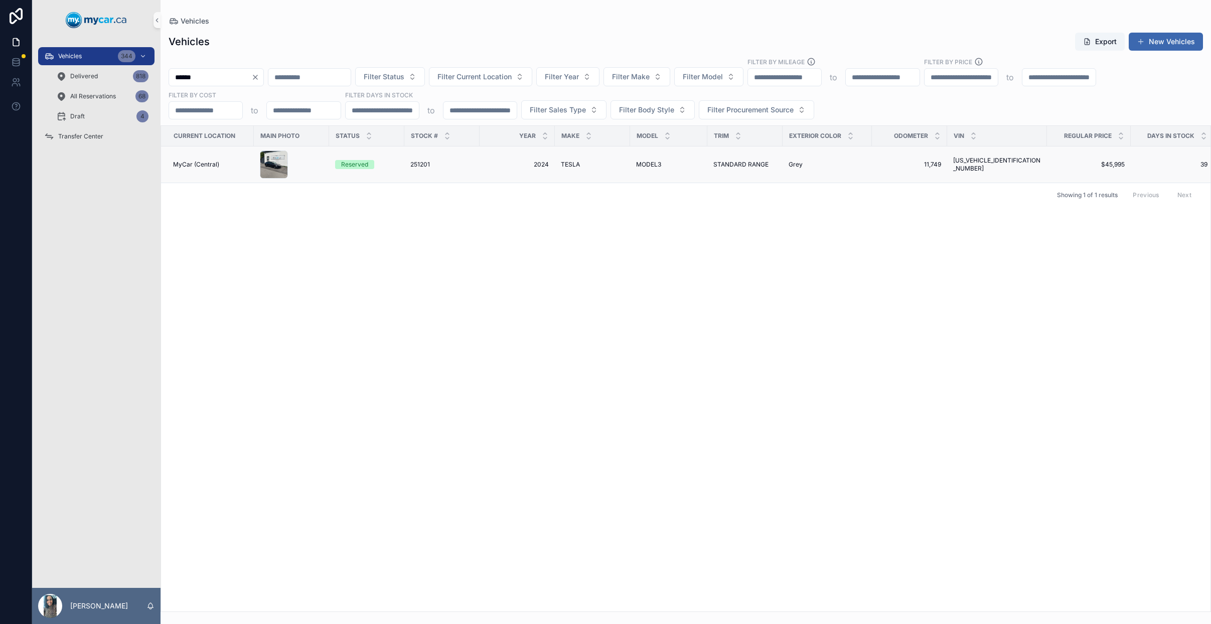
type input "******"
click at [466, 167] on div "251201 251201" at bounding box center [441, 165] width 63 height 8
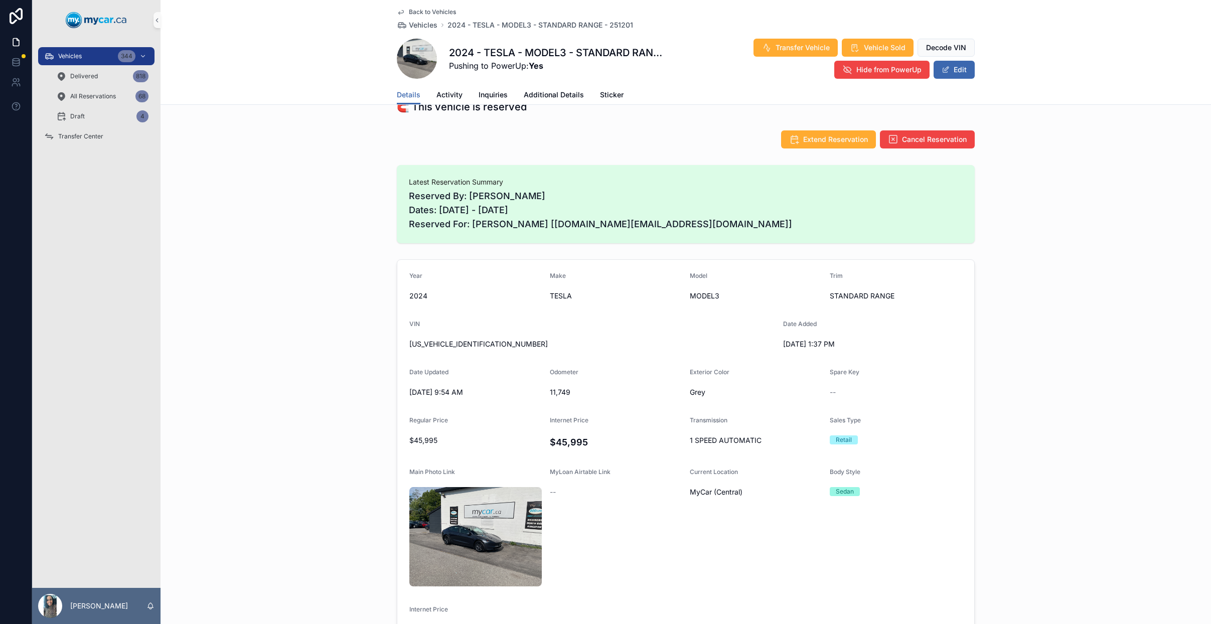
scroll to position [186, 0]
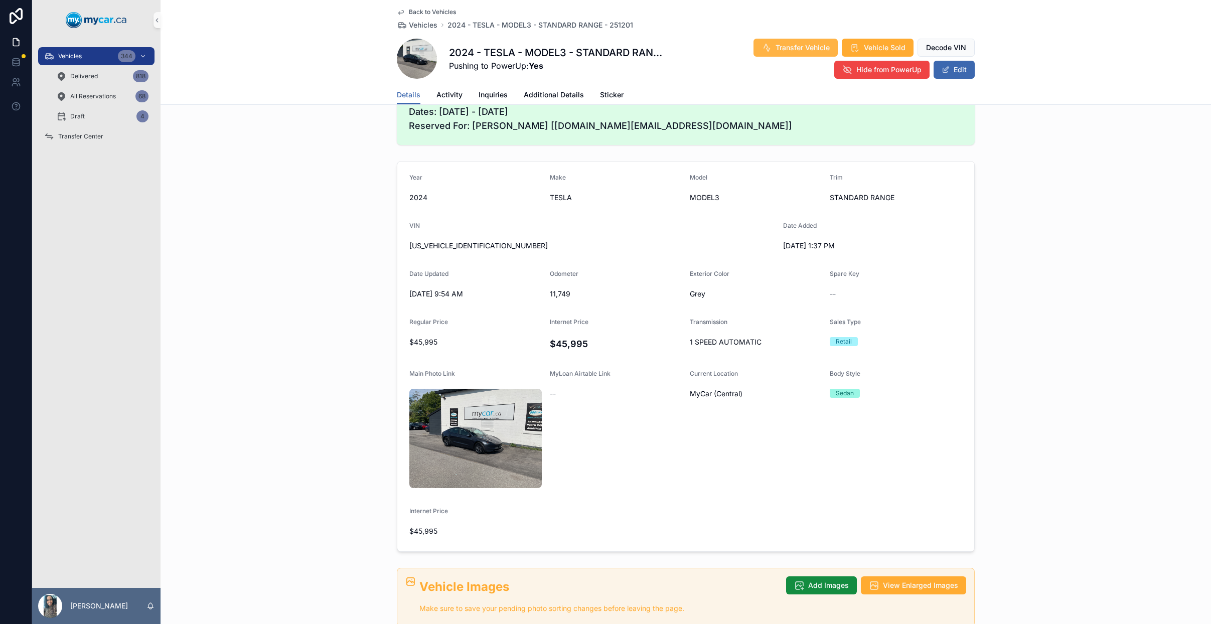
click at [772, 55] on button "Transfer Vehicle" at bounding box center [795, 48] width 84 height 18
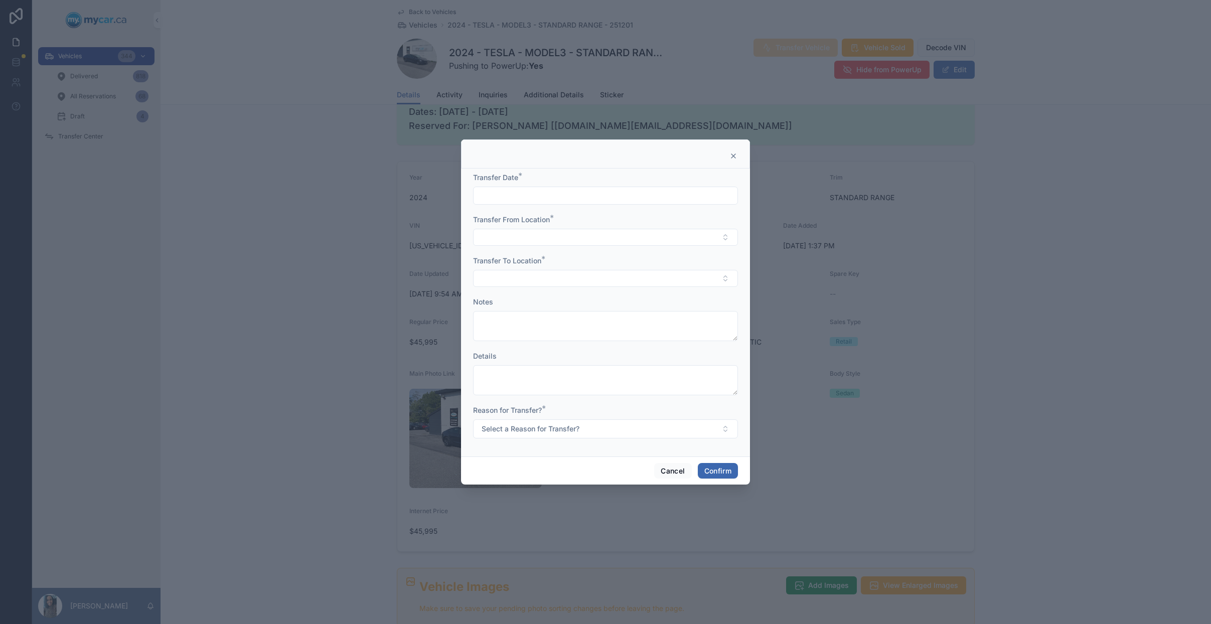
click at [574, 195] on input "text" at bounding box center [606, 196] width 264 height 14
click at [625, 279] on button "2" at bounding box center [624, 279] width 18 height 18
type input "*********"
click at [498, 245] on button "Select Button" at bounding box center [605, 237] width 265 height 17
click at [537, 327] on div "MyCar (Central)" at bounding box center [606, 325] width 260 height 16
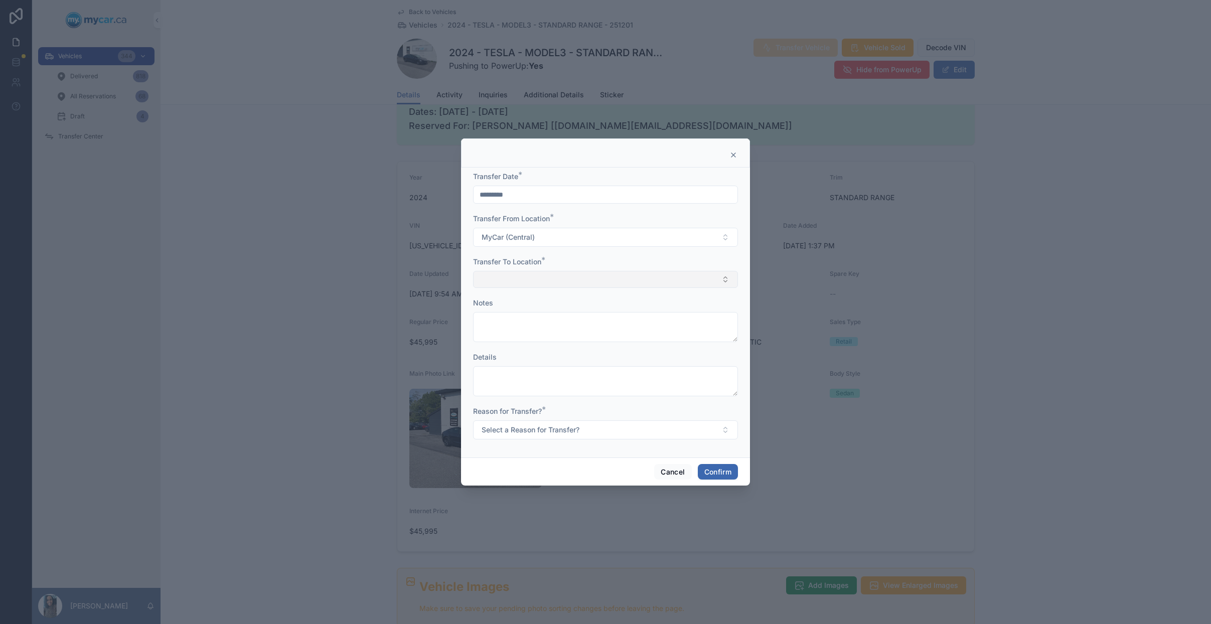
click at [546, 277] on button "Select Button" at bounding box center [605, 279] width 265 height 17
click at [536, 382] on span "MyCar ([GEOGRAPHIC_DATA])" at bounding box center [530, 383] width 101 height 10
drag, startPoint x: 542, startPoint y: 430, endPoint x: 541, endPoint y: 423, distance: 7.1
click at [542, 430] on span "Select a Reason for Transfer?" at bounding box center [531, 431] width 98 height 10
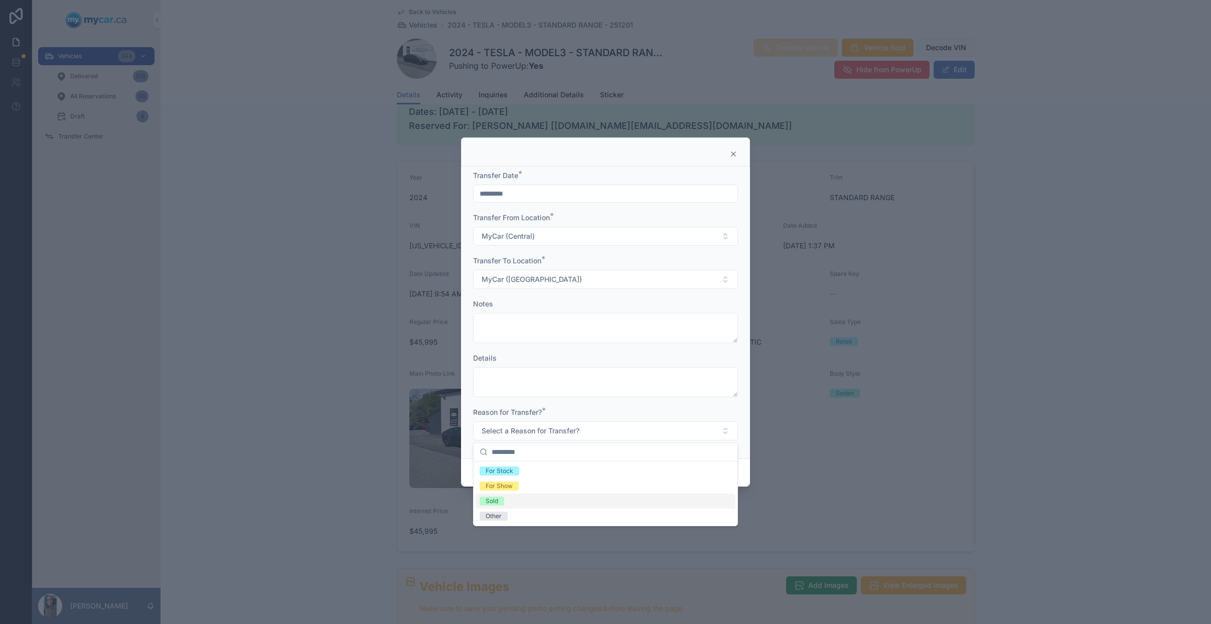
click at [526, 502] on div "Sold" at bounding box center [606, 501] width 260 height 15
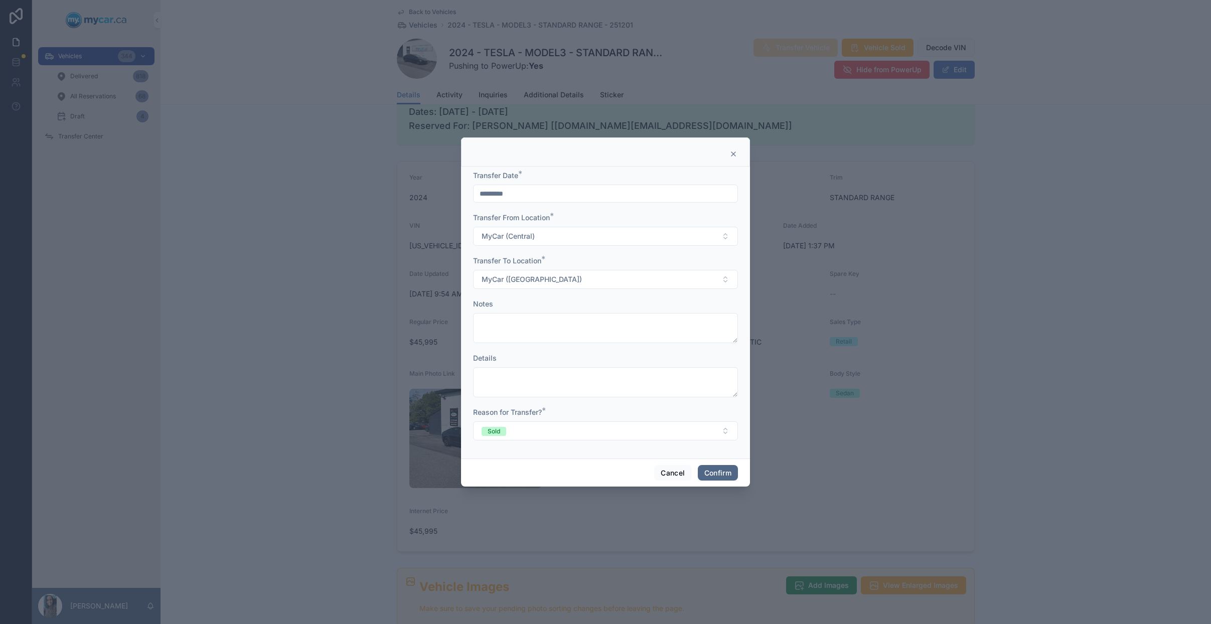
click at [719, 475] on button "Confirm" at bounding box center [718, 473] width 40 height 16
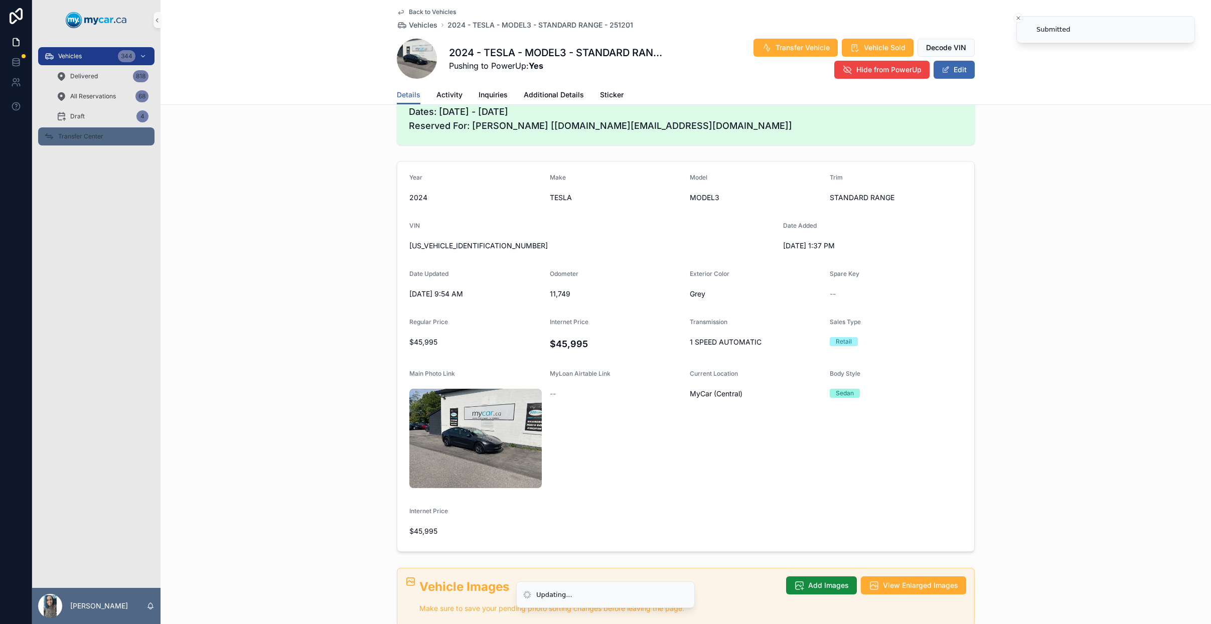
click at [106, 129] on div "Transfer Center" at bounding box center [96, 136] width 104 height 16
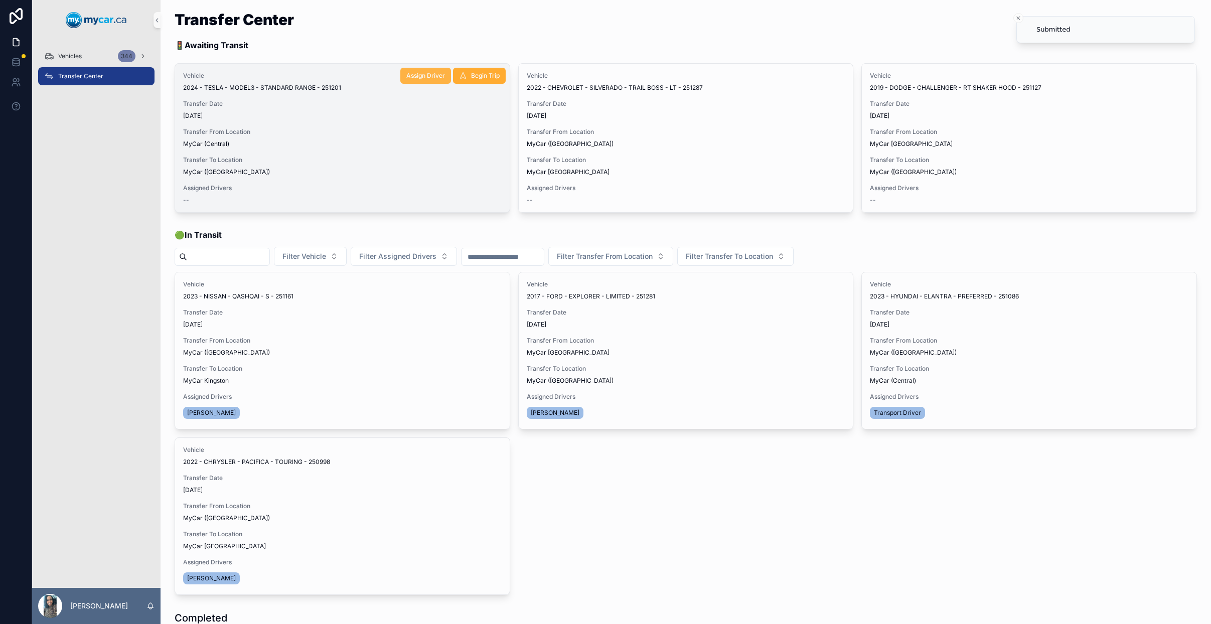
click at [418, 73] on span "Assign Driver" at bounding box center [425, 76] width 39 height 8
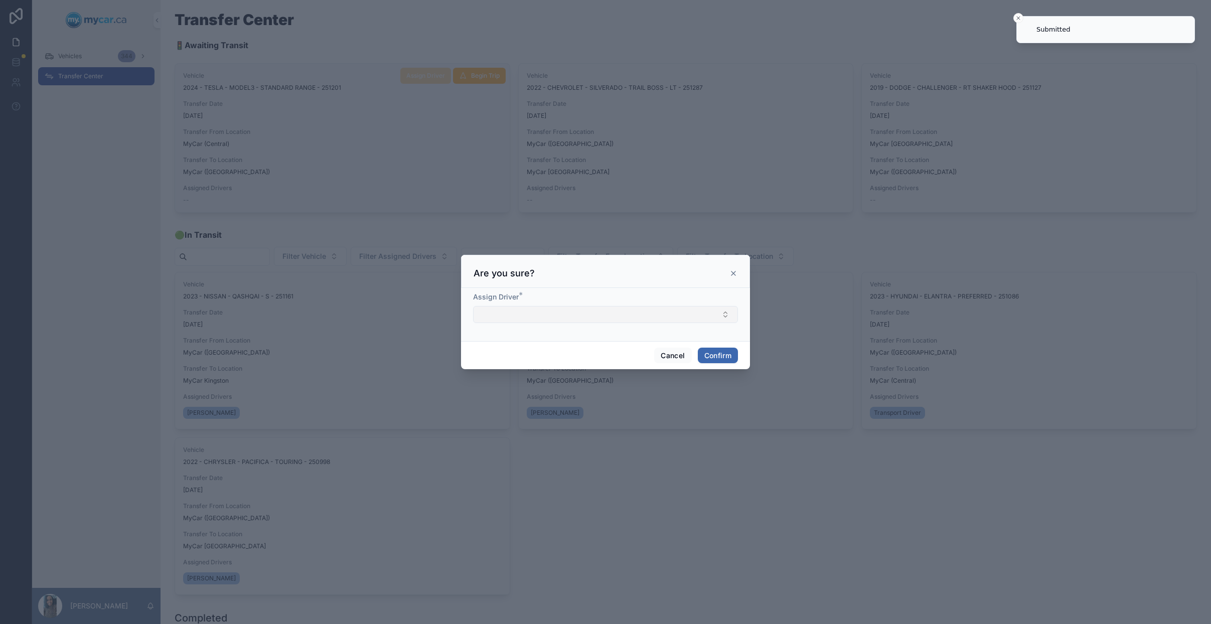
click at [599, 320] on button "Select Button" at bounding box center [605, 314] width 265 height 17
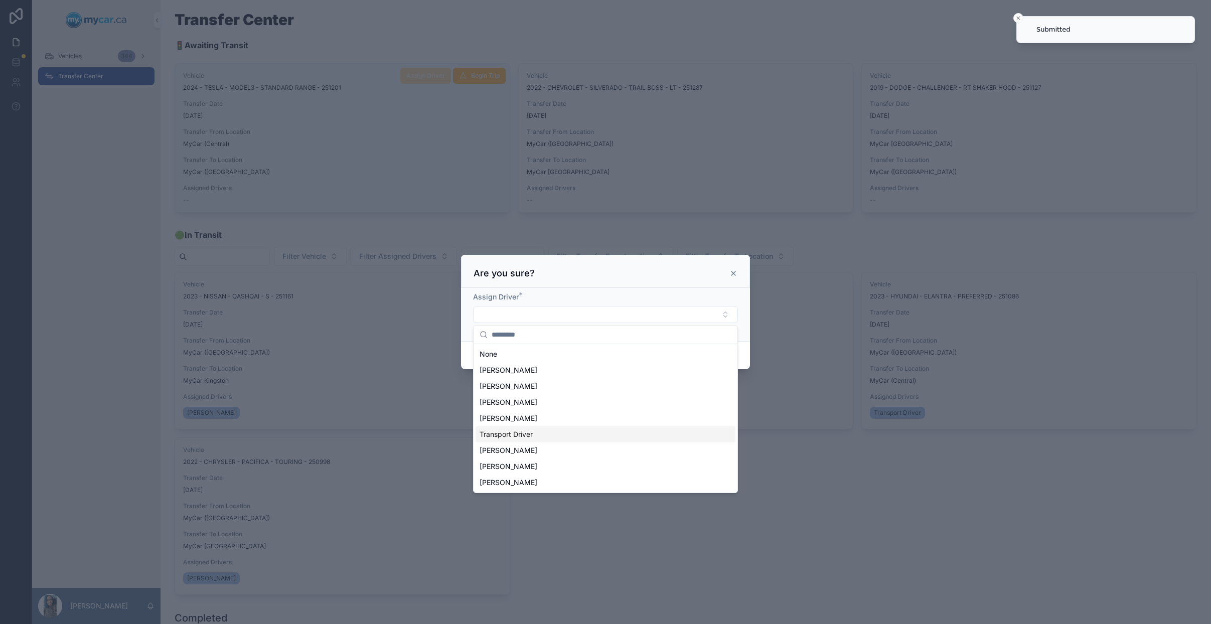
click at [540, 440] on div "Transport Driver" at bounding box center [606, 434] width 260 height 16
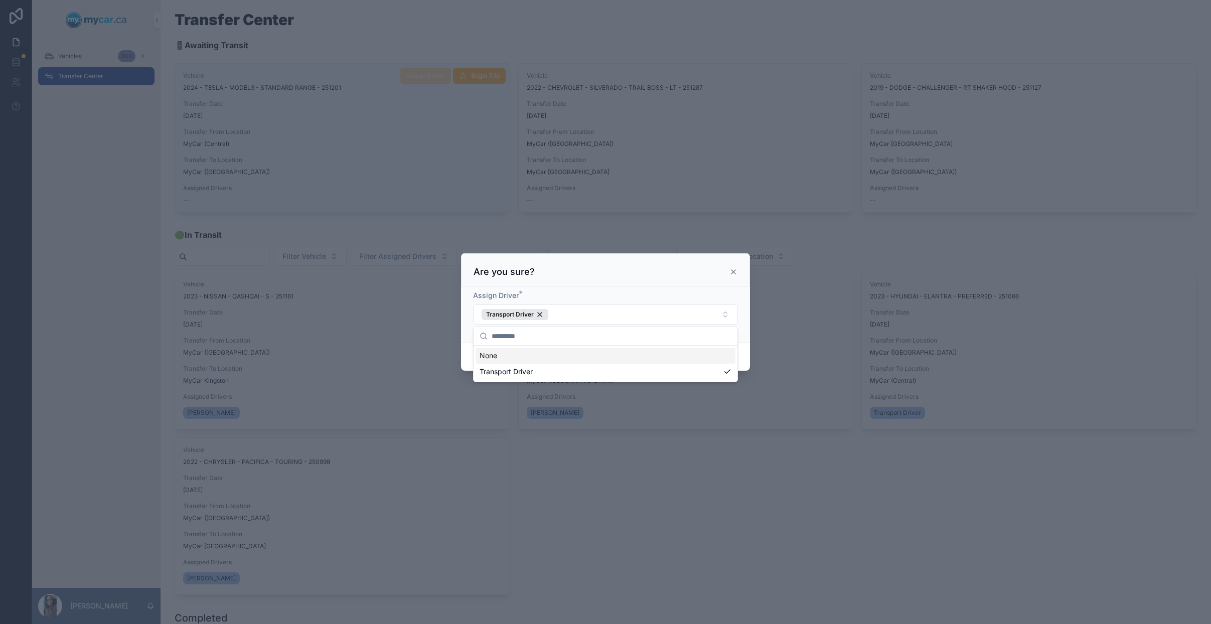
click at [743, 340] on div "Assign Driver * Transport Driver" at bounding box center [605, 314] width 289 height 56
click at [724, 363] on button "Confirm" at bounding box center [718, 357] width 40 height 16
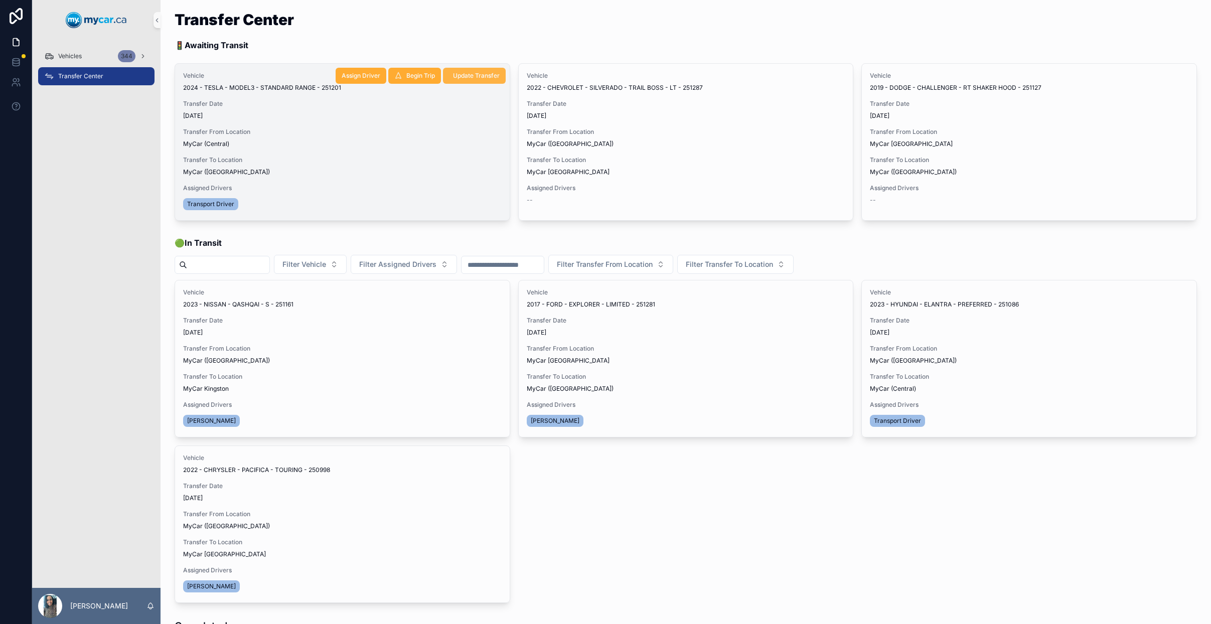
click at [482, 78] on span "Update Transfer" at bounding box center [476, 76] width 47 height 8
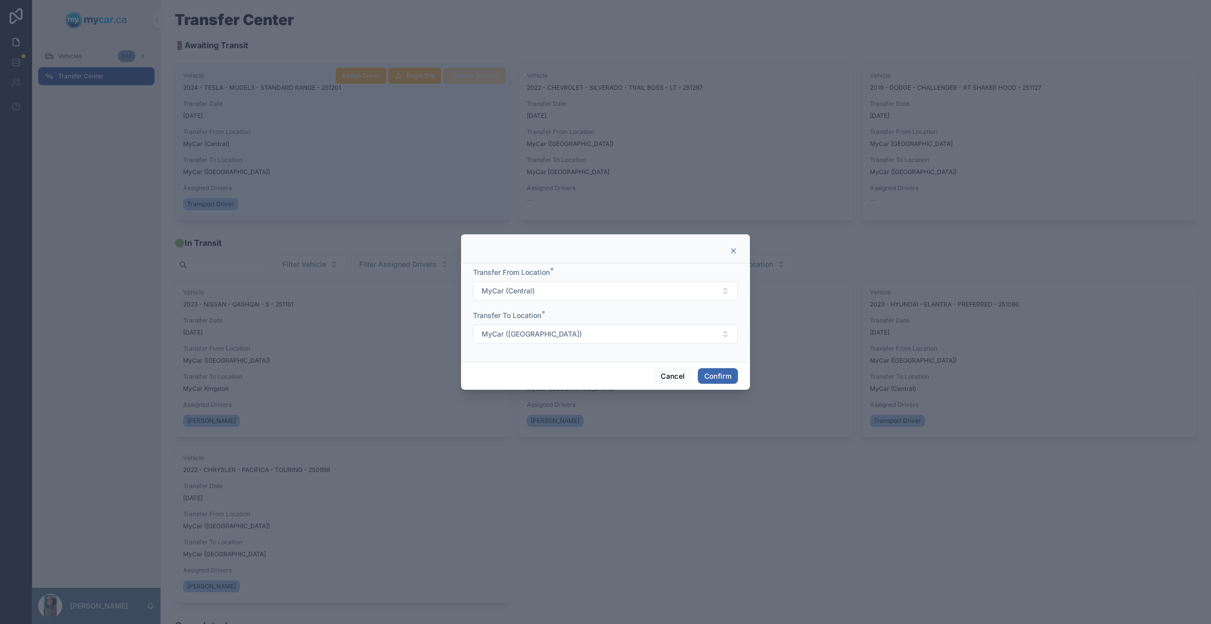
click at [734, 247] on icon at bounding box center [733, 251] width 8 height 8
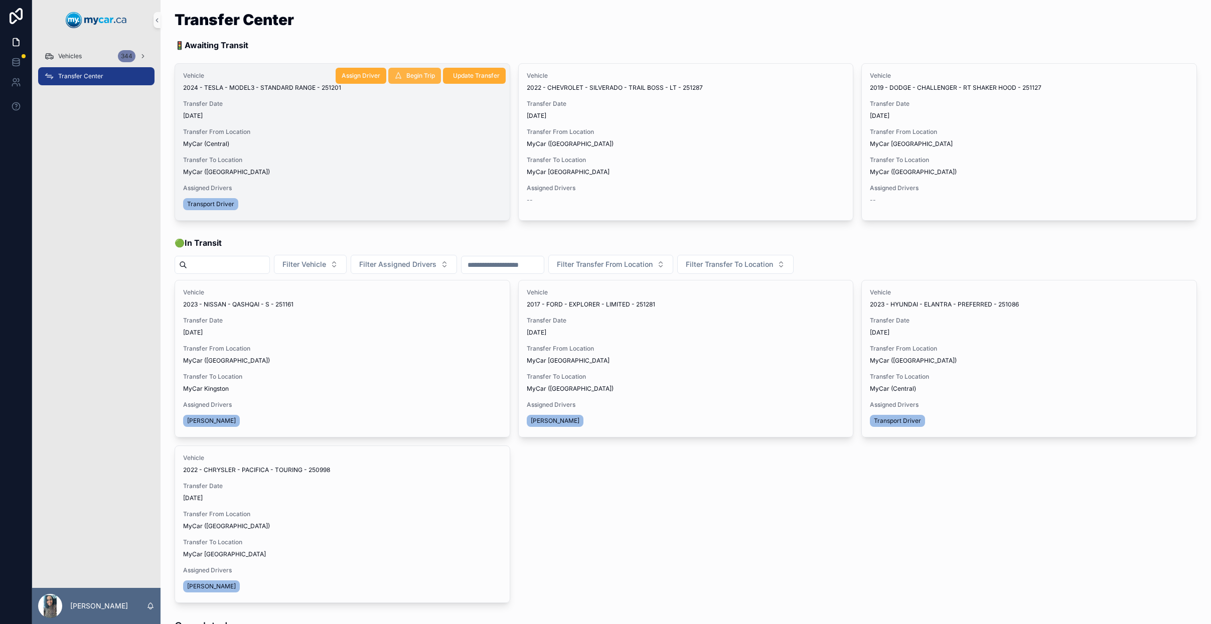
click at [416, 80] on button "Begin Trip" at bounding box center [414, 76] width 53 height 16
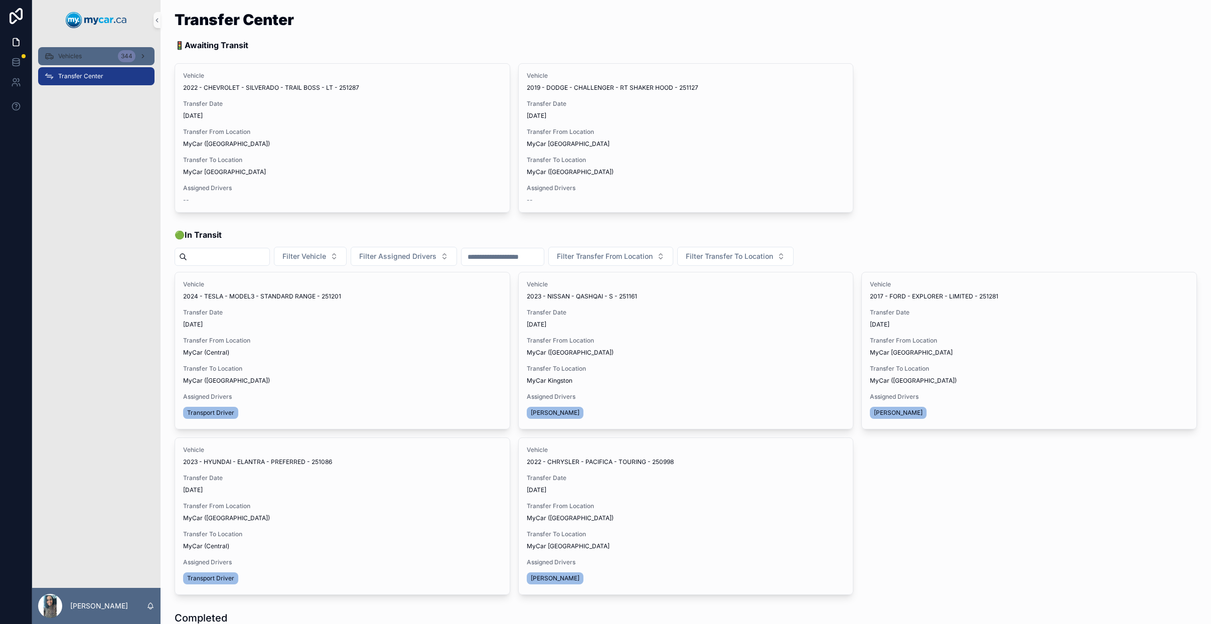
click at [112, 59] on div "Vehicles 344" at bounding box center [96, 56] width 104 height 16
